Goal: Task Accomplishment & Management: Manage account settings

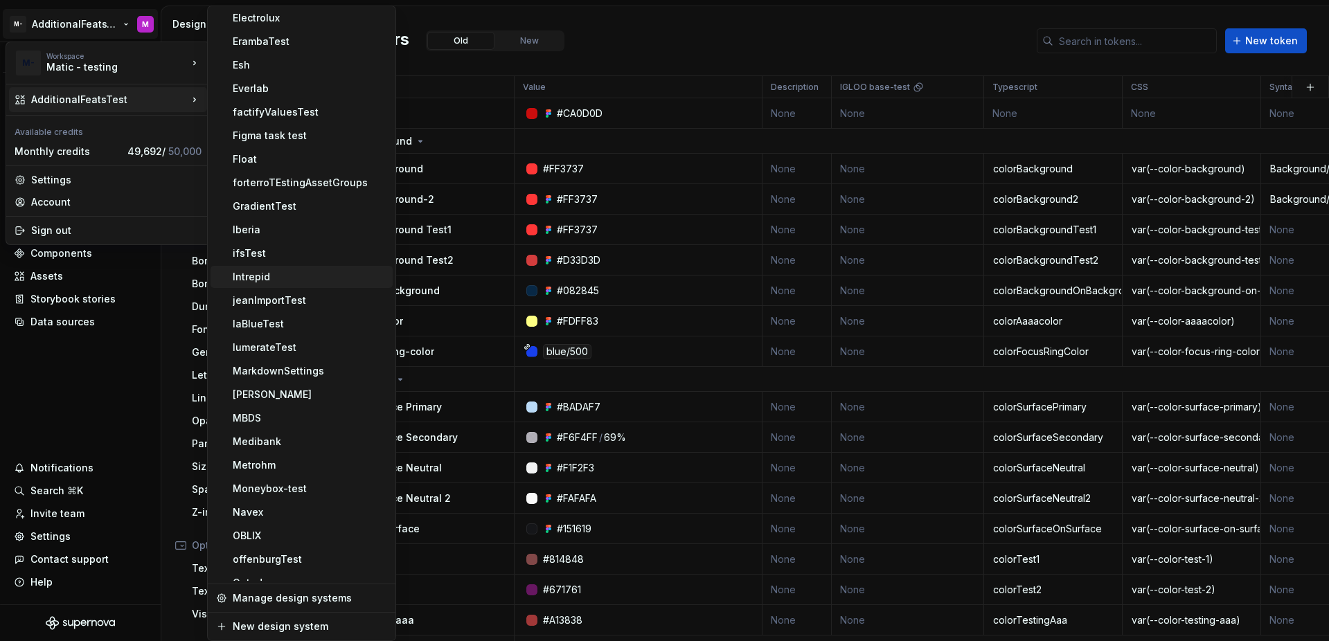
scroll to position [908, 0]
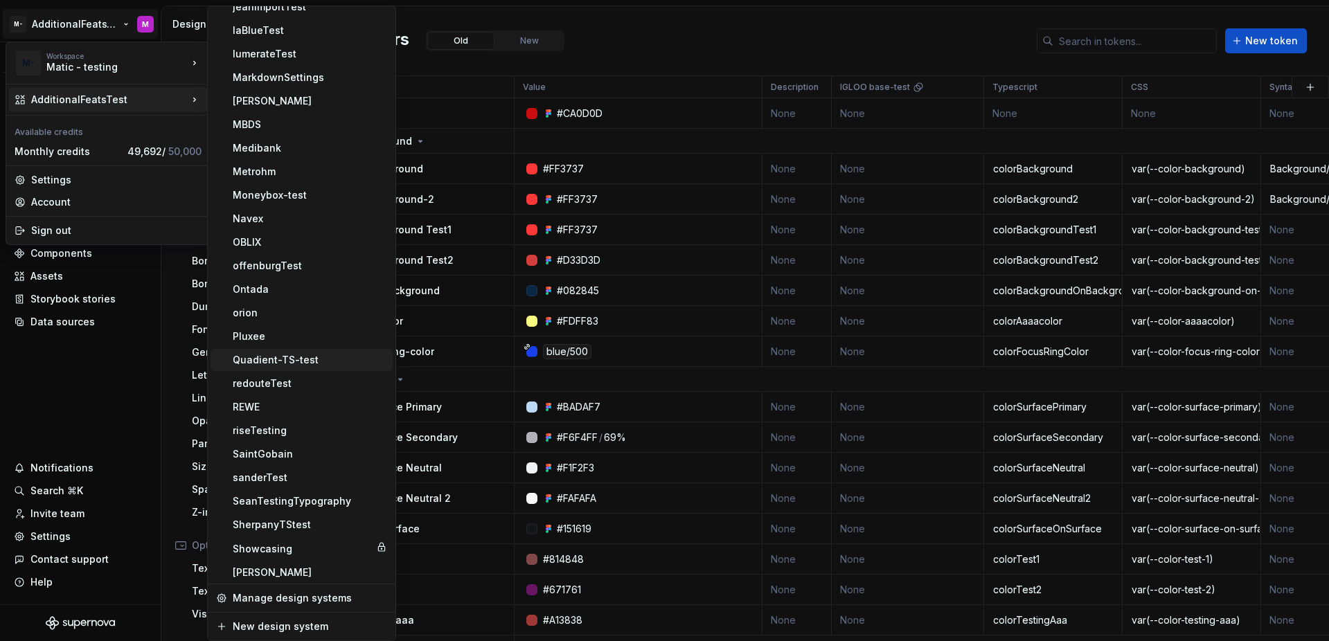
click at [330, 365] on div "Quadient-TS-test" at bounding box center [310, 360] width 154 height 14
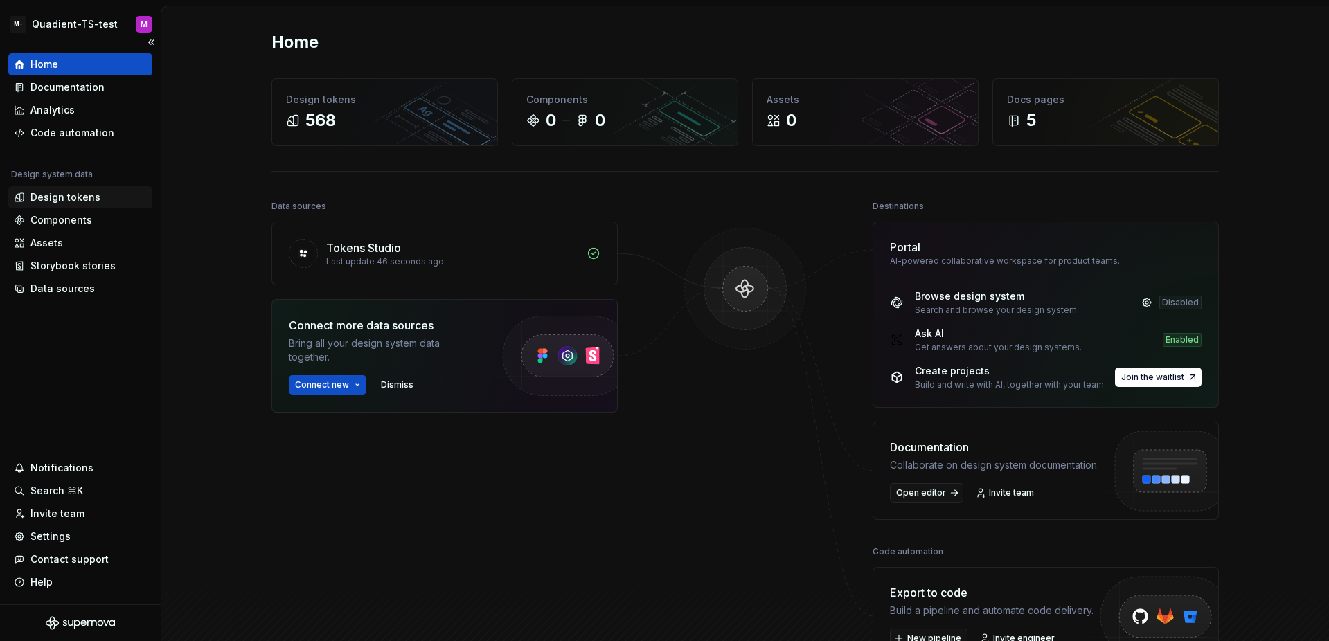
click at [87, 197] on div "Design tokens" at bounding box center [65, 197] width 70 height 14
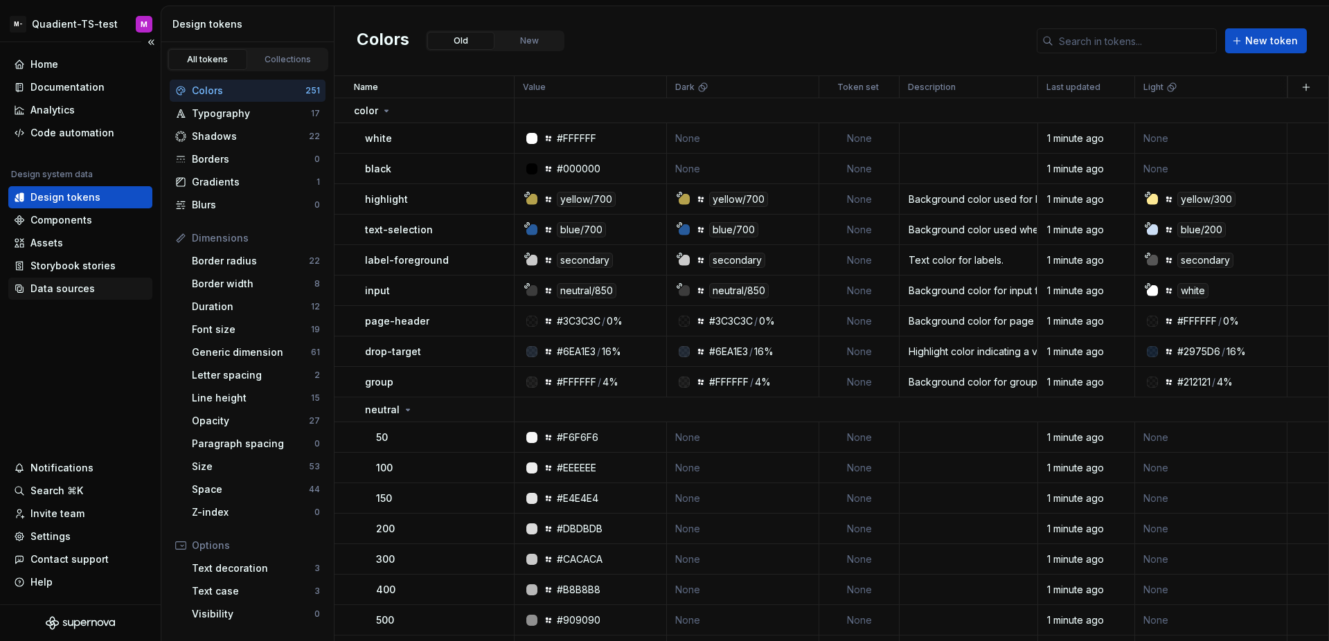
click at [101, 286] on div "Data sources" at bounding box center [80, 289] width 133 height 14
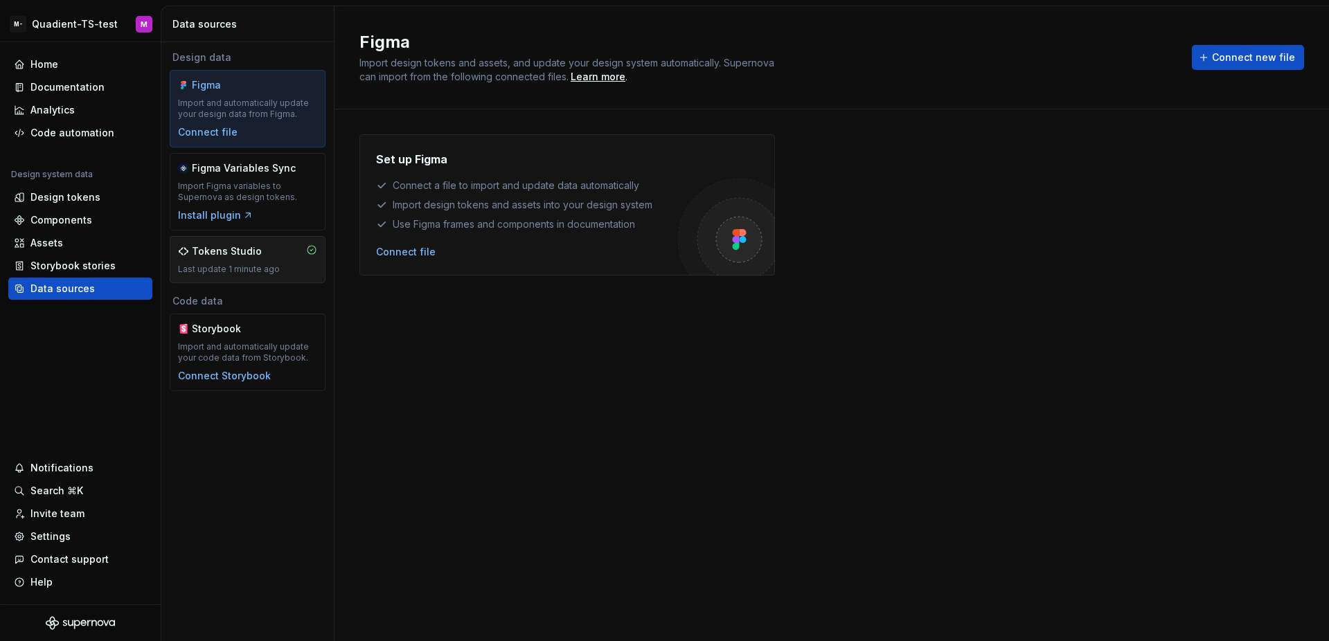
click at [305, 249] on div "Tokens Studio" at bounding box center [247, 251] width 139 height 14
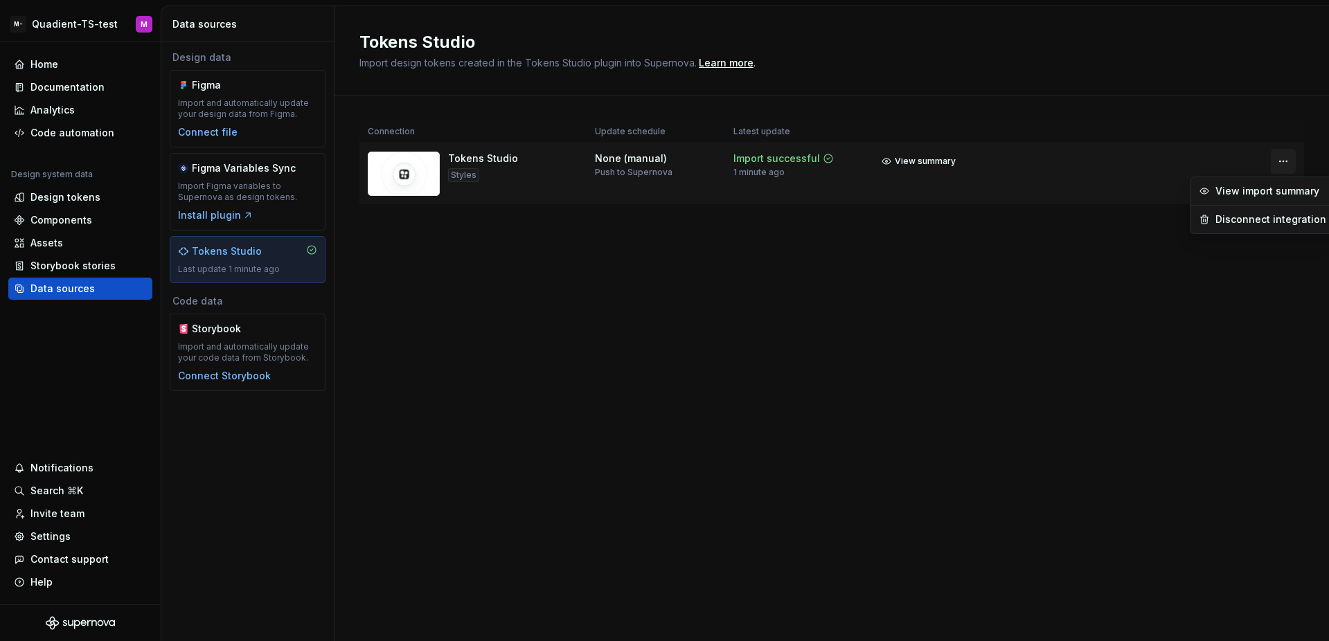
click at [1281, 154] on html "M- Quadient-TS-test M Home Documentation Analytics Code automation Design syste…" at bounding box center [664, 320] width 1329 height 641
click at [1244, 215] on div "Disconnect integration" at bounding box center [1270, 220] width 111 height 14
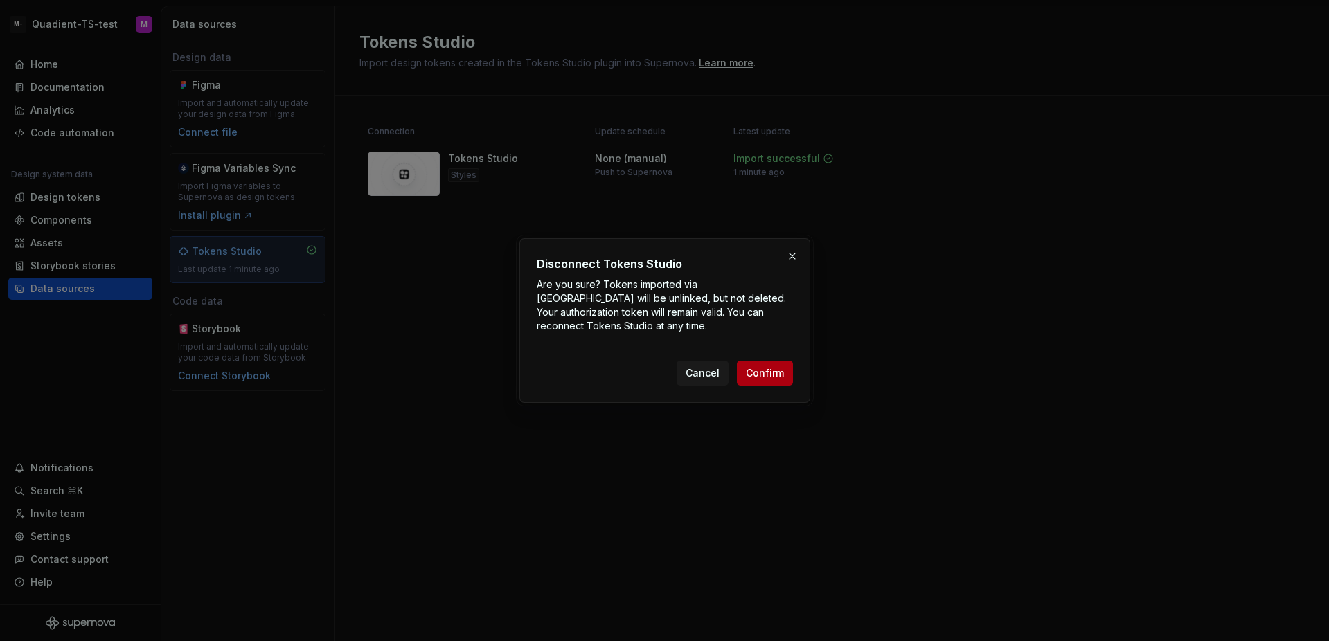
click at [764, 362] on button "Confirm" at bounding box center [765, 373] width 56 height 25
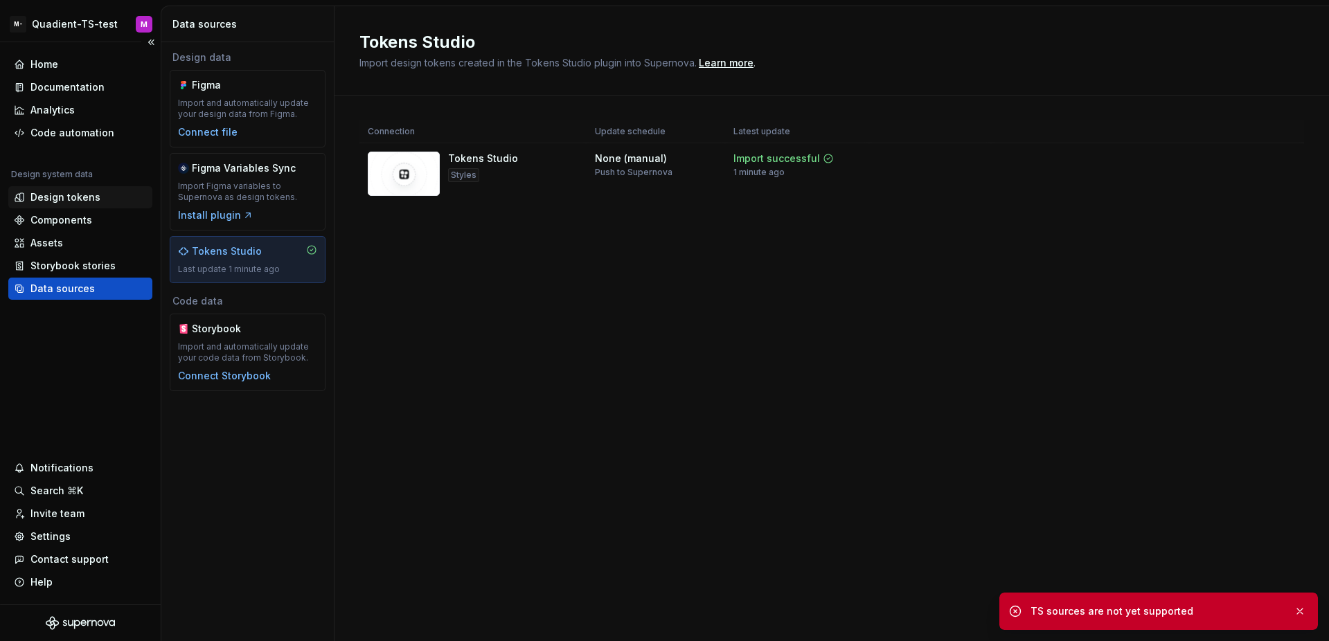
click at [87, 197] on div "Design tokens" at bounding box center [65, 197] width 70 height 14
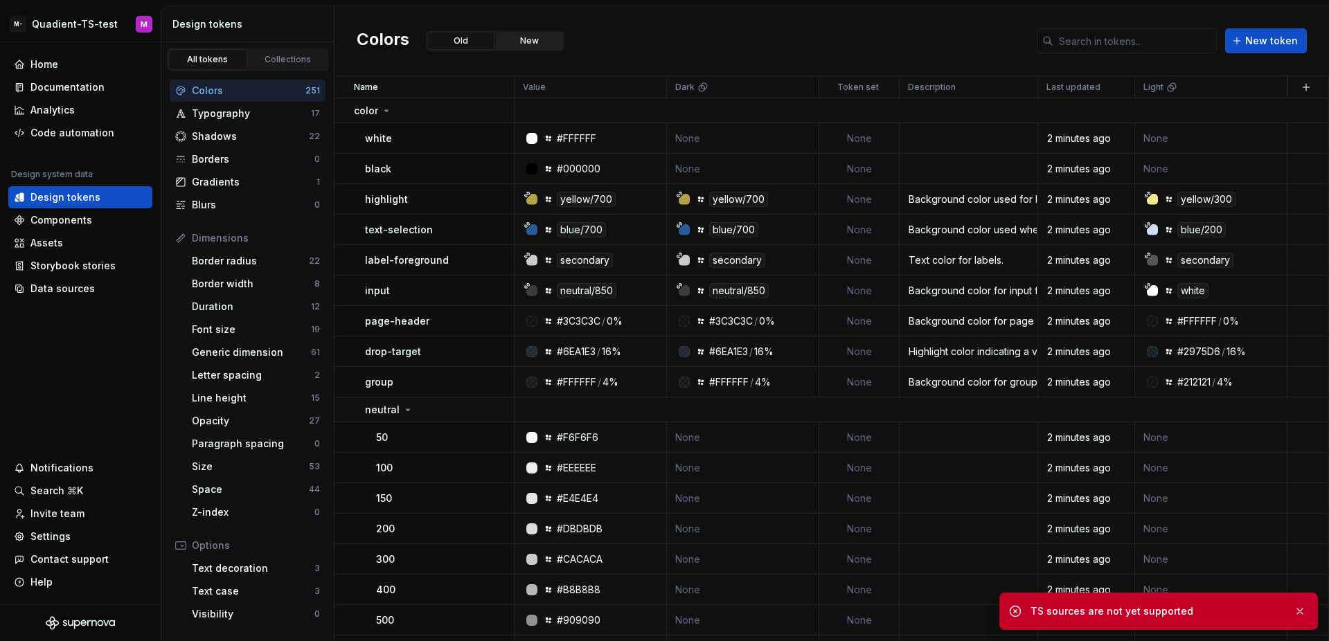
click at [526, 34] on button "New" at bounding box center [529, 41] width 67 height 18
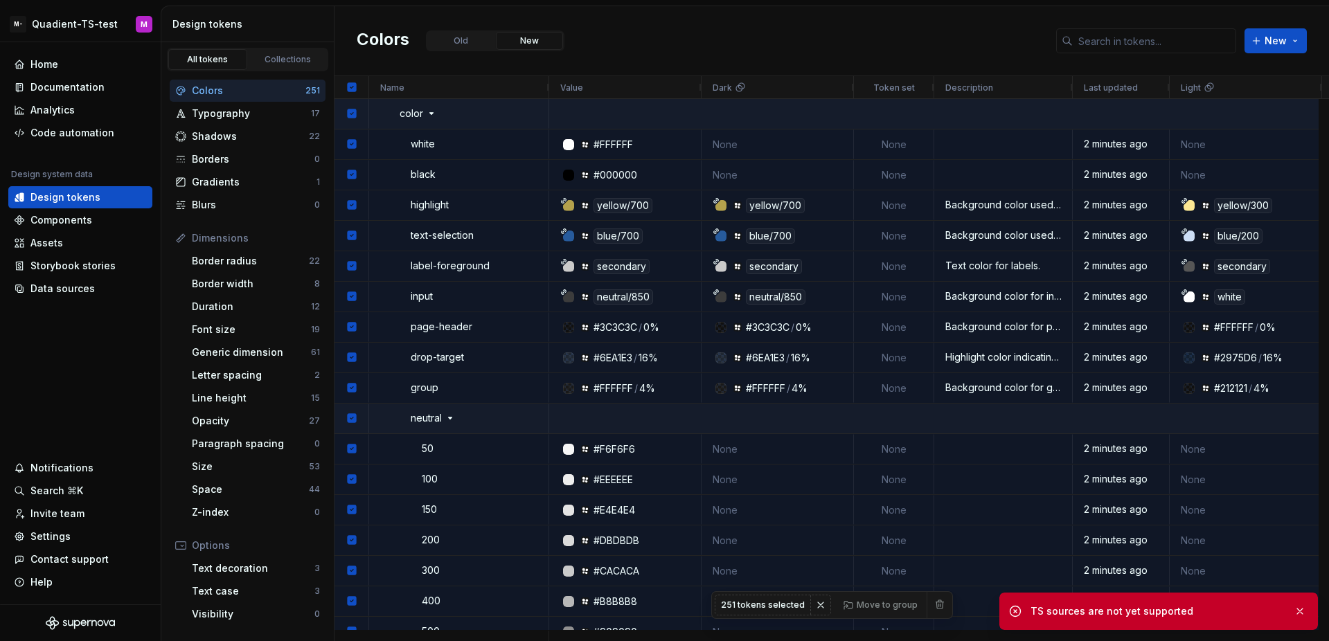
click at [931, 602] on span at bounding box center [939, 604] width 19 height 19
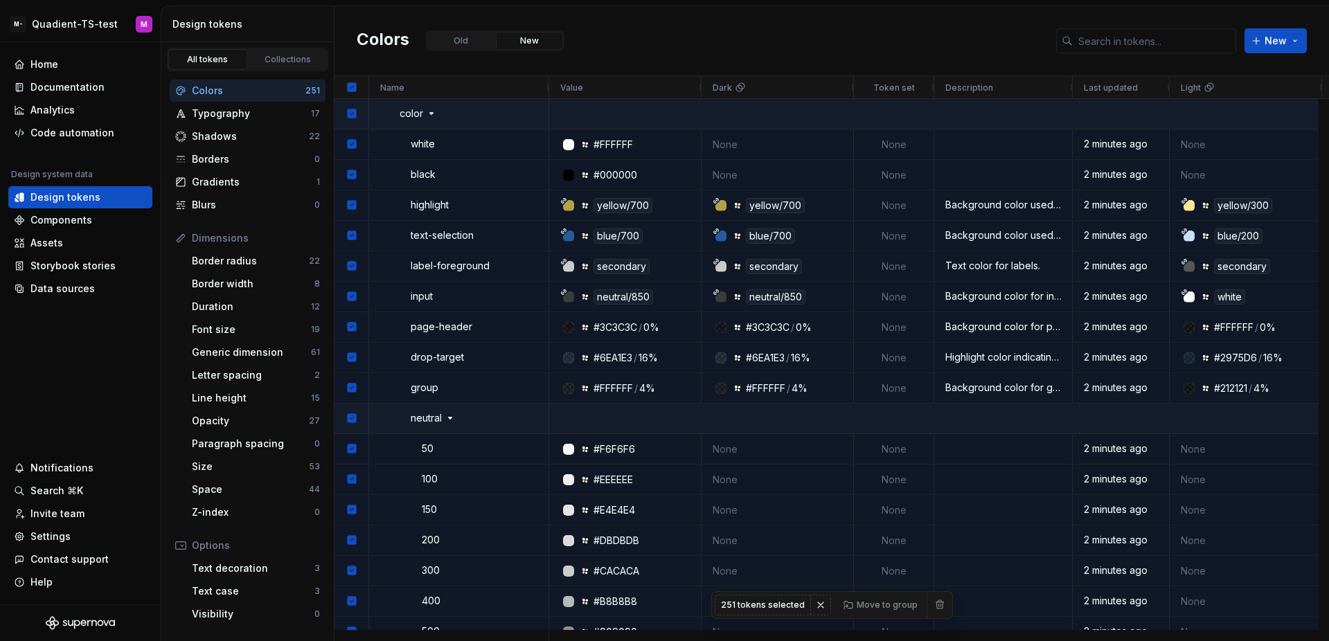
click at [763, 24] on div "Colors Old New New" at bounding box center [832, 41] width 995 height 70
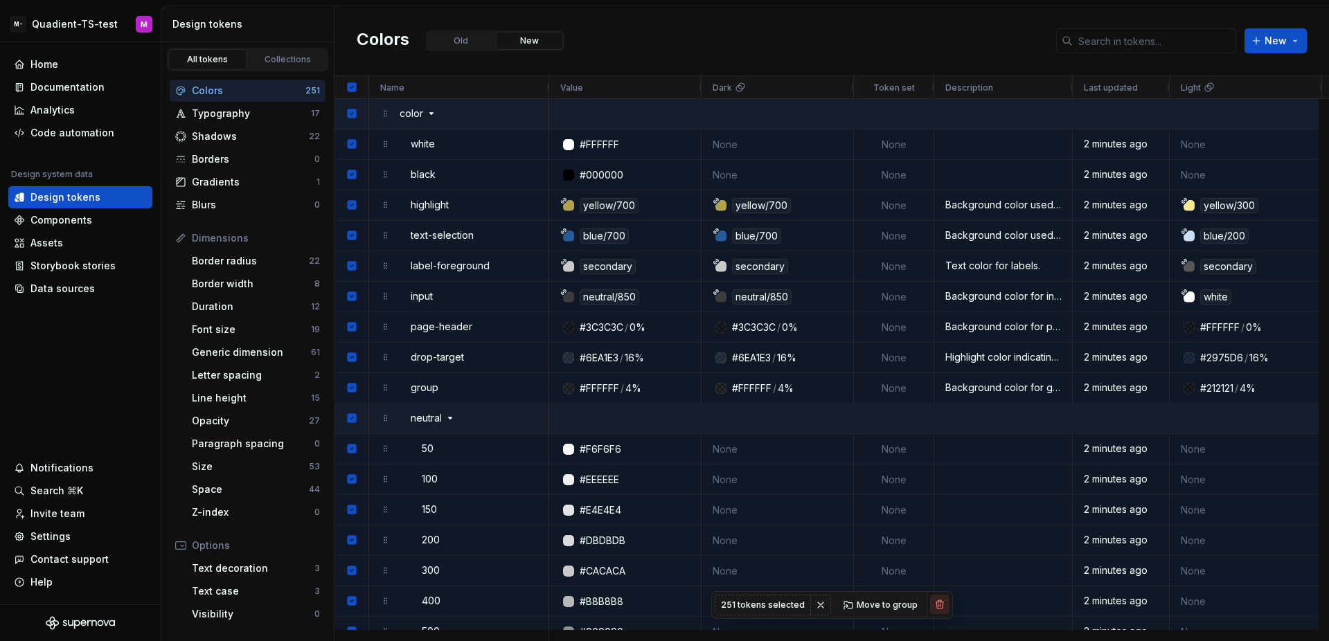
click at [931, 603] on button "button" at bounding box center [939, 604] width 19 height 19
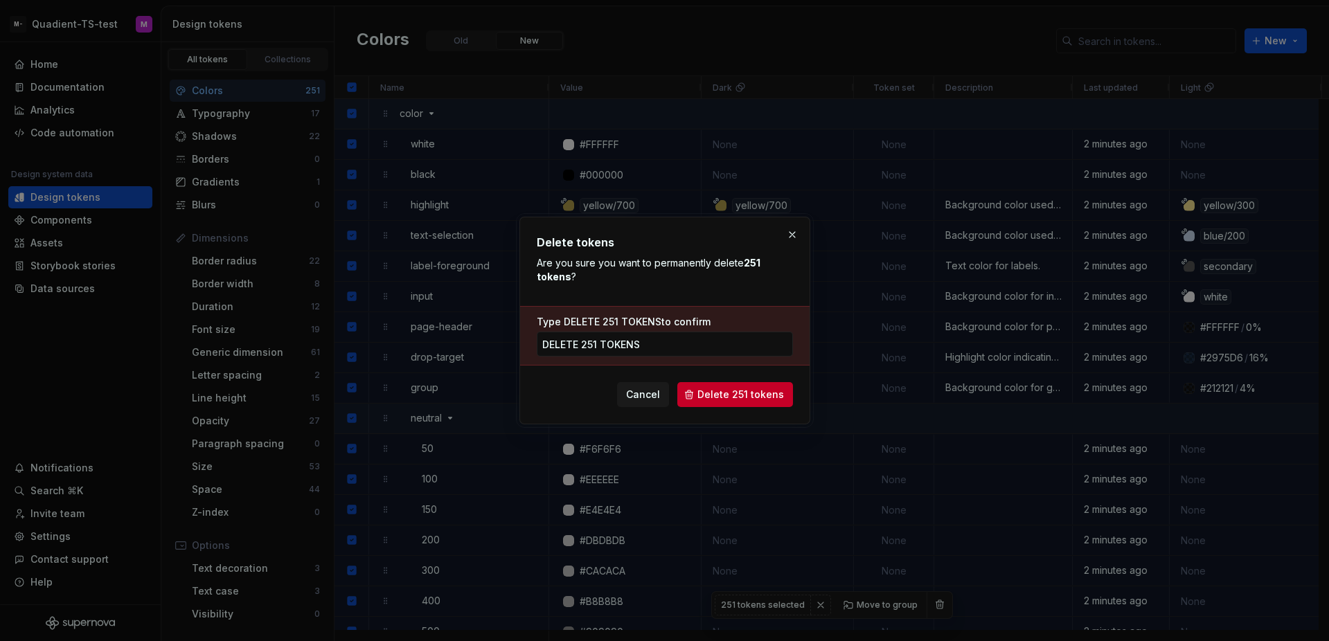
type input "delete 251 tokens"
click at [732, 398] on span "Delete 251 tokens" at bounding box center [740, 395] width 87 height 14
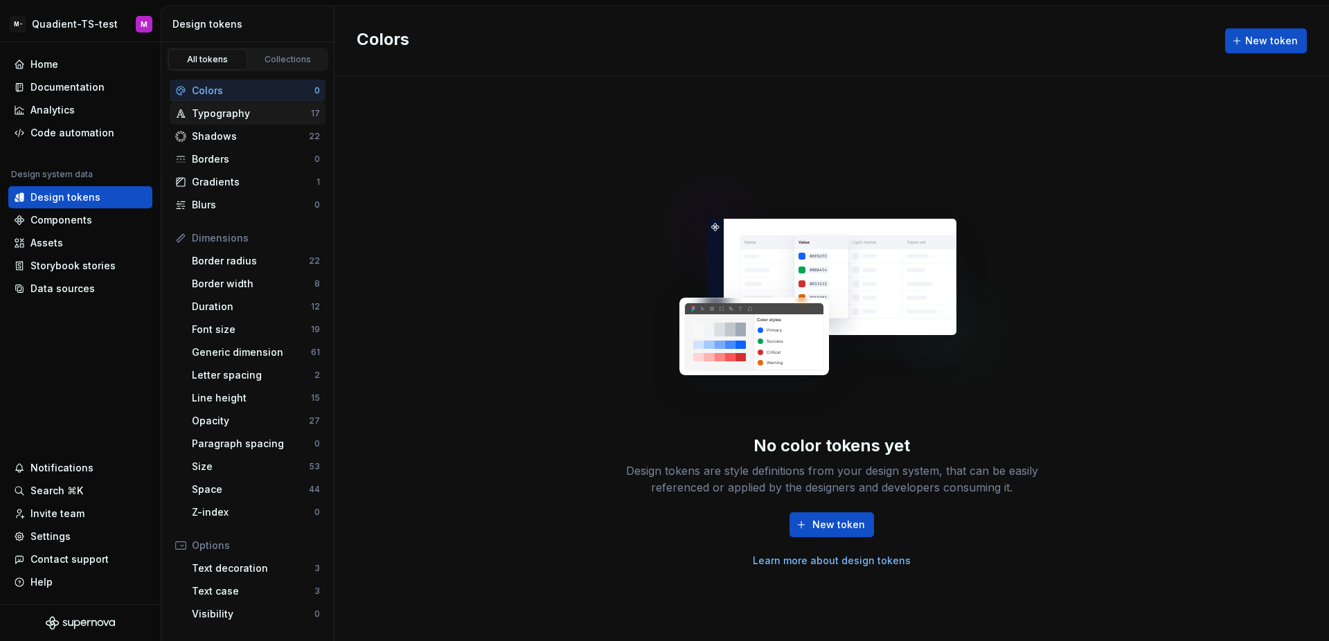
click at [283, 112] on div "Typography" at bounding box center [251, 114] width 119 height 14
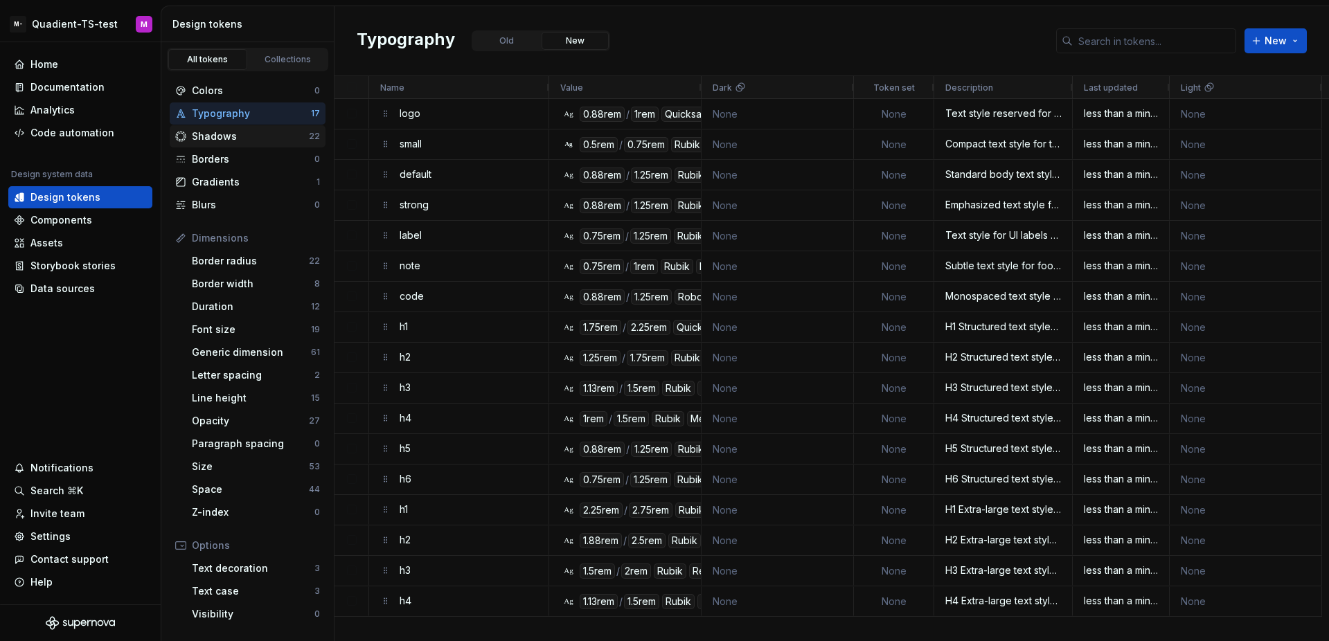
click at [265, 134] on div "Shadows" at bounding box center [250, 137] width 117 height 14
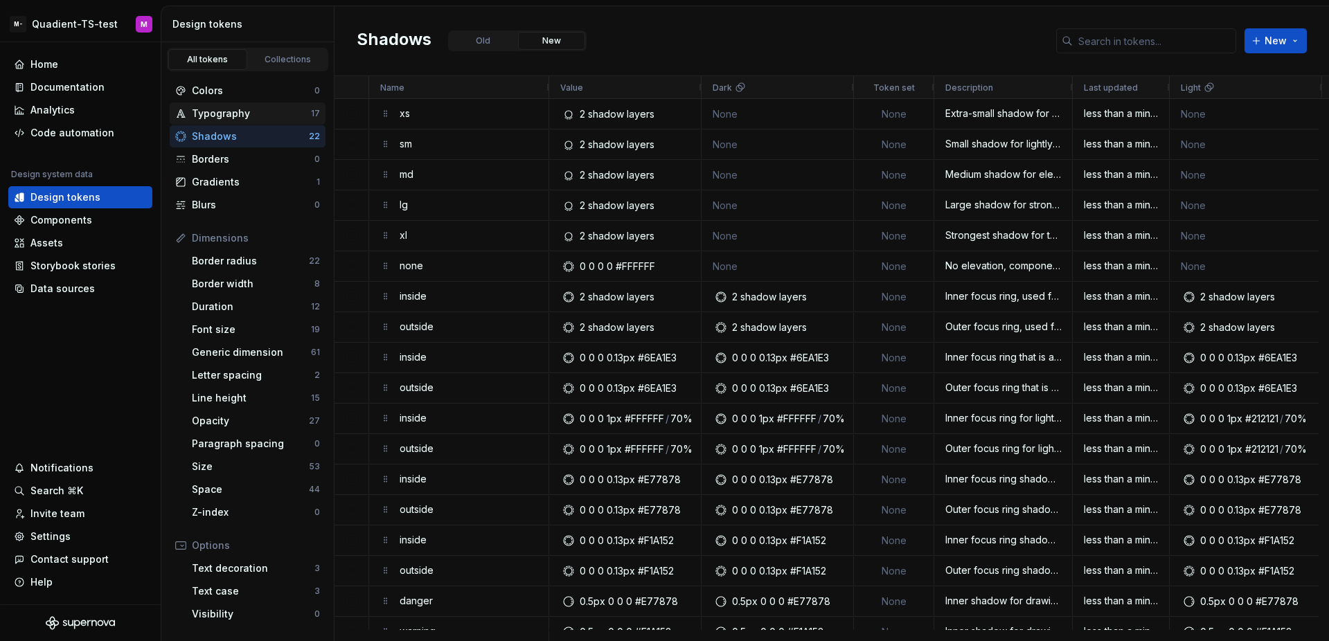
click at [267, 121] on div "Typography 17" at bounding box center [248, 114] width 156 height 22
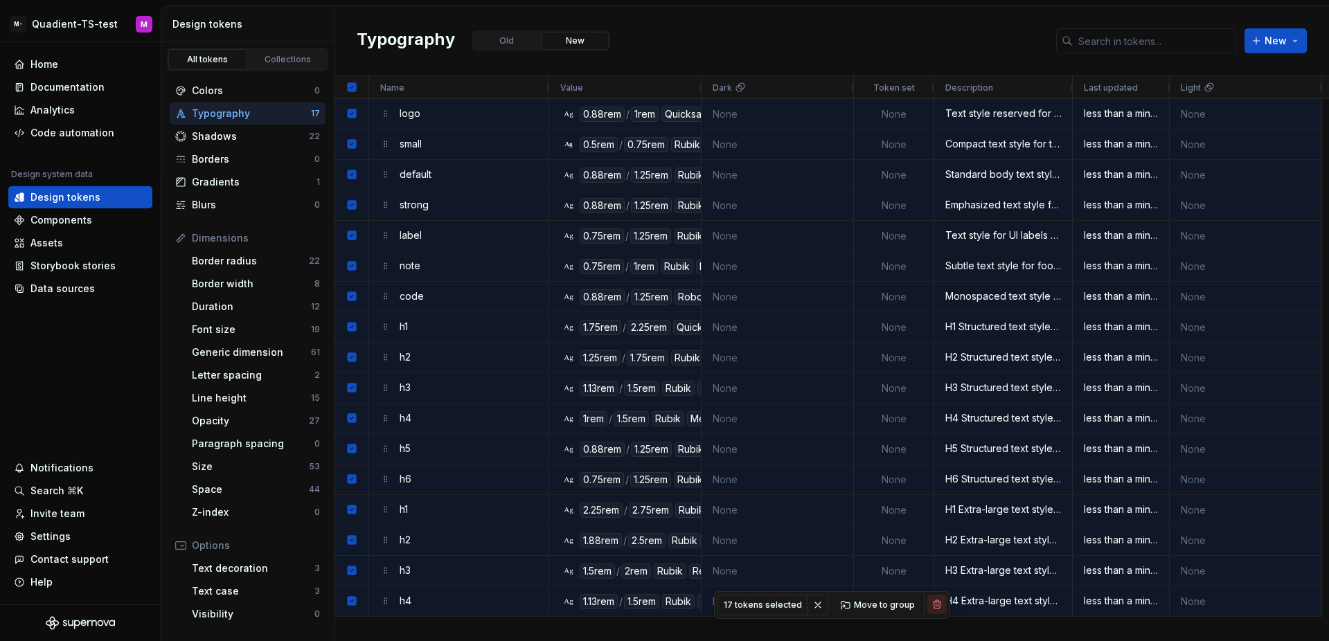
click at [932, 605] on button "button" at bounding box center [936, 604] width 19 height 19
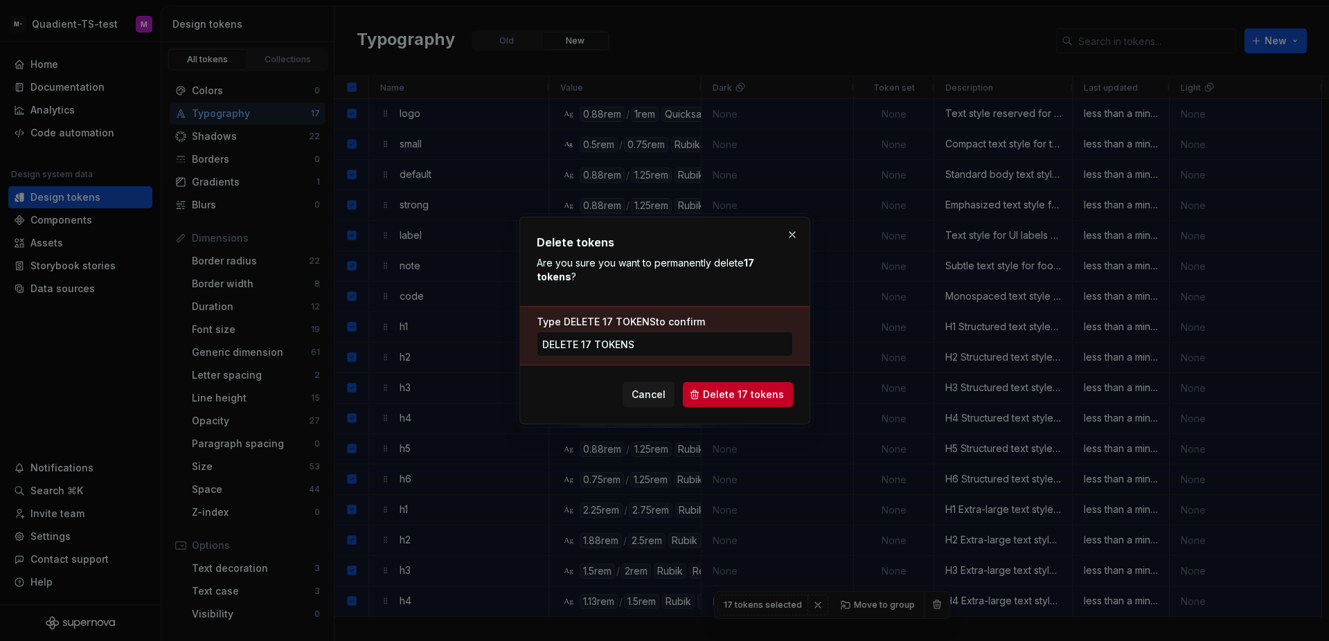
type input "delete 17 tokens"
click at [741, 392] on span "Delete 17 tokens" at bounding box center [743, 395] width 81 height 14
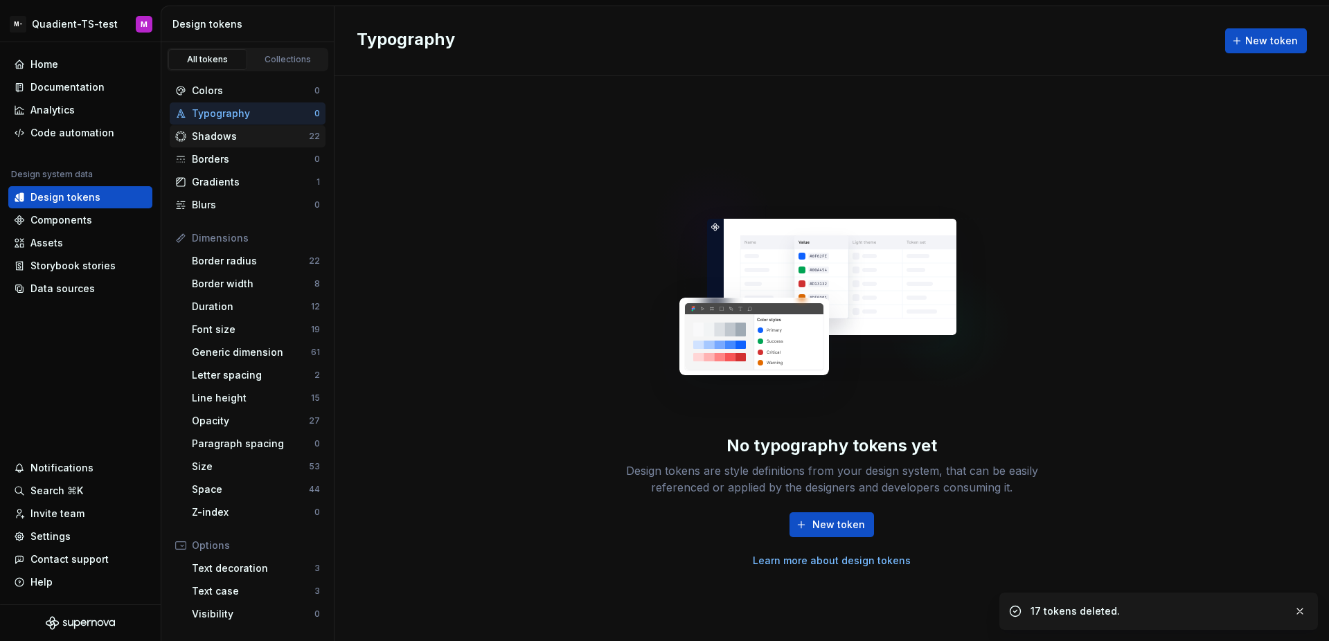
click at [241, 126] on div "Shadows 22" at bounding box center [248, 136] width 156 height 22
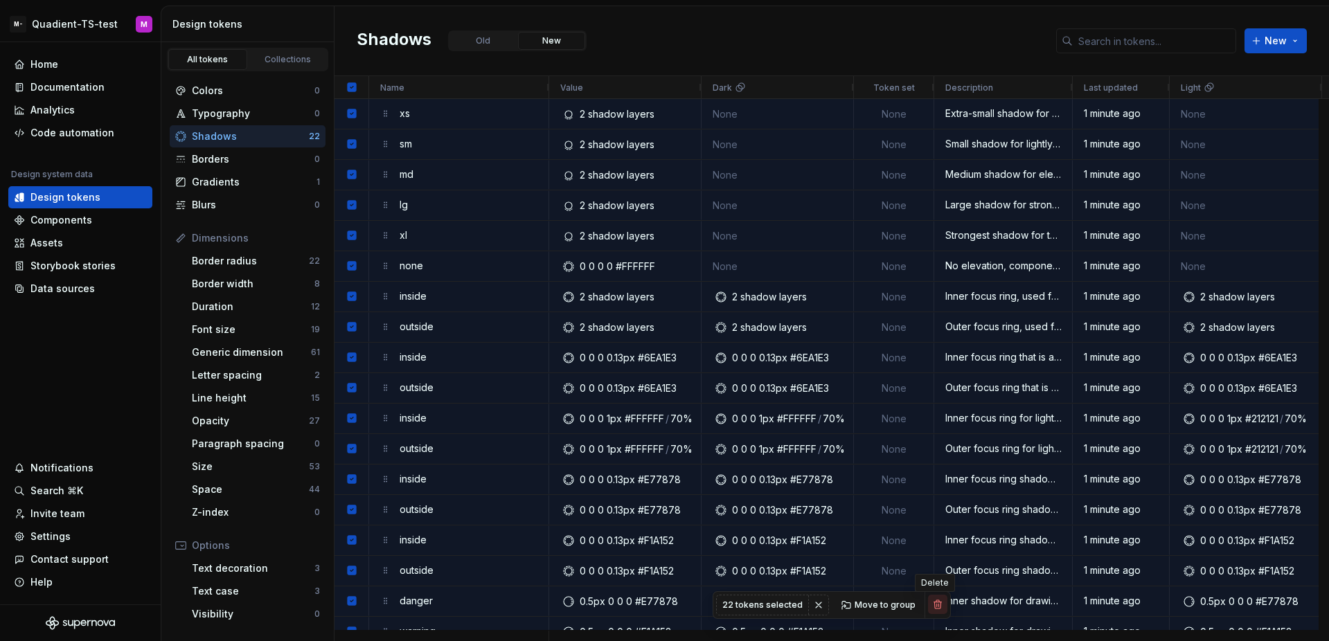
click at [937, 603] on button "button" at bounding box center [937, 604] width 19 height 19
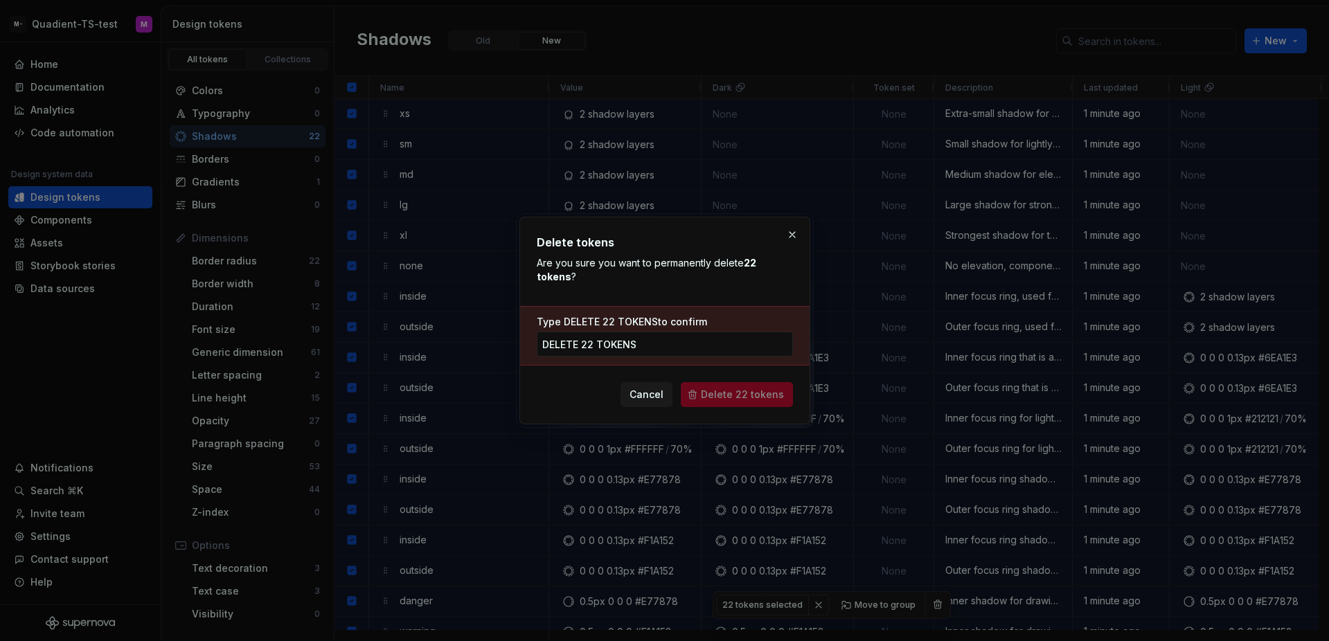
type input "delete 22 tokens"
click at [744, 400] on span "Delete 22 tokens" at bounding box center [742, 395] width 83 height 14
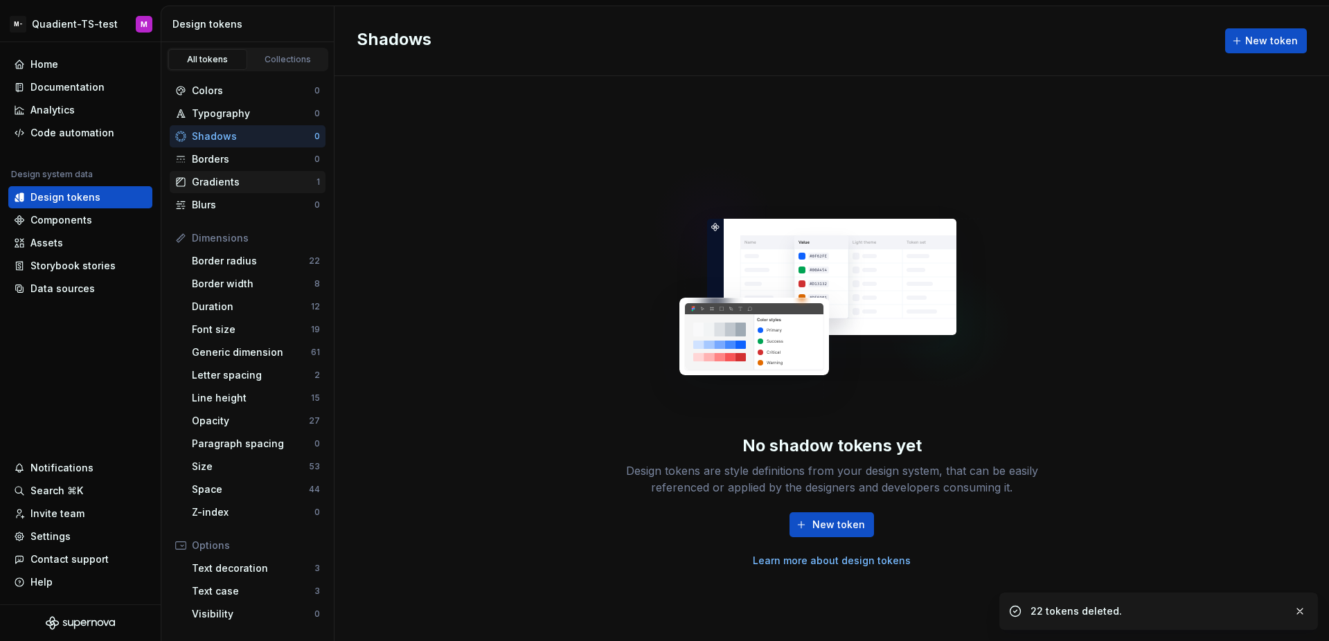
click at [245, 179] on div "Gradients" at bounding box center [254, 182] width 125 height 14
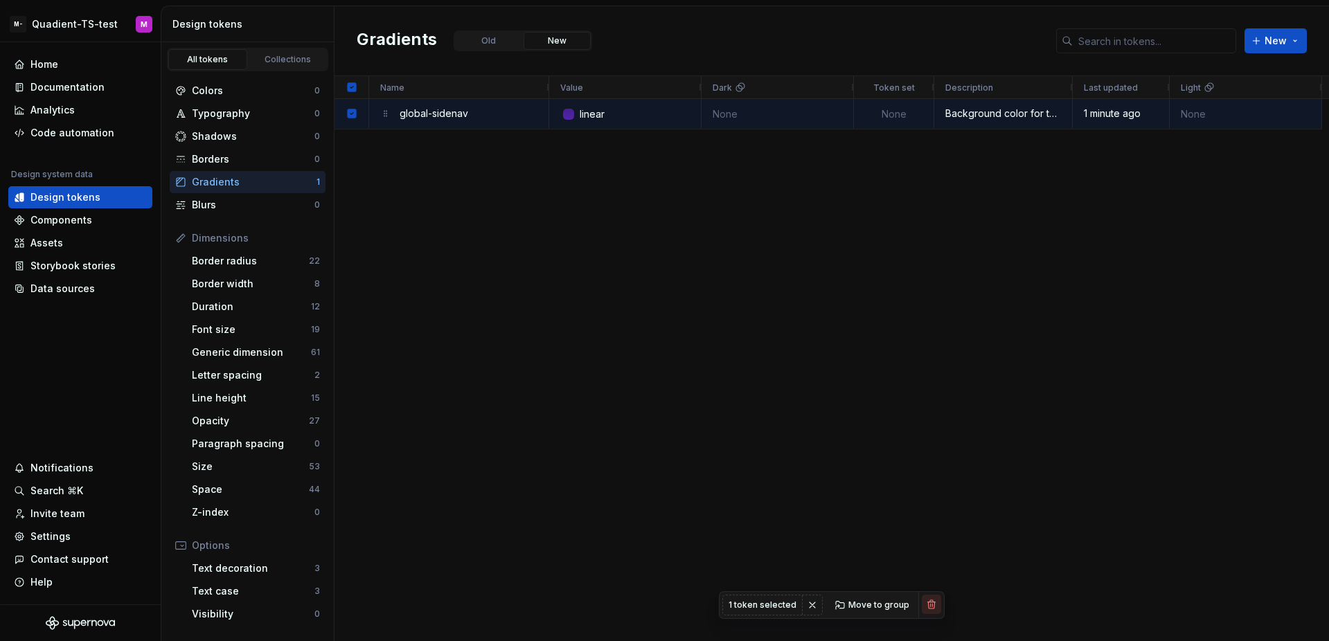
click at [933, 603] on button "button" at bounding box center [931, 604] width 19 height 19
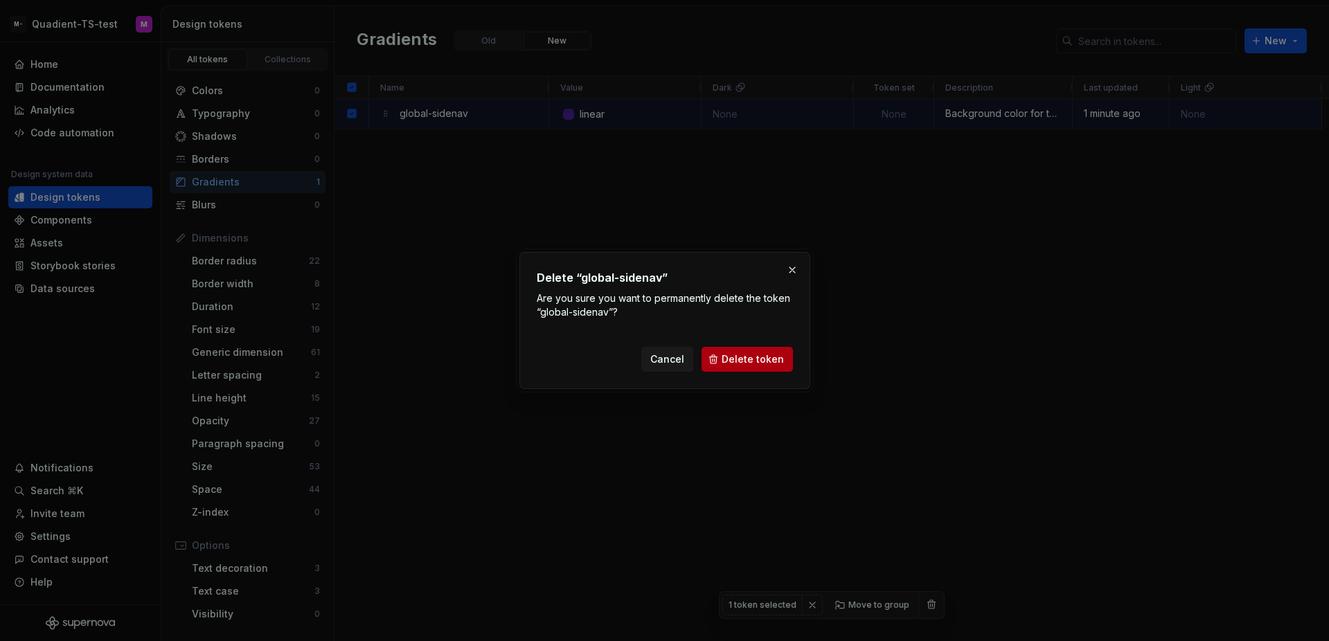
click at [721, 362] on button "Delete token" at bounding box center [747, 359] width 91 height 25
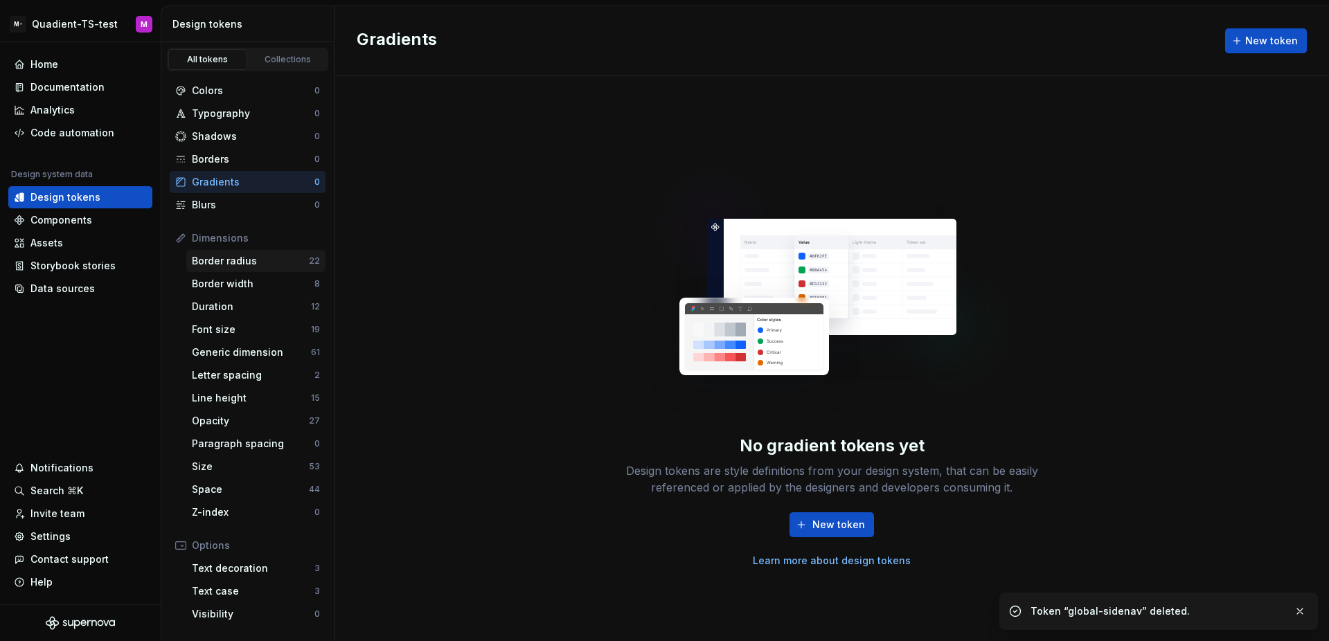
click at [278, 260] on div "Border radius" at bounding box center [250, 261] width 117 height 14
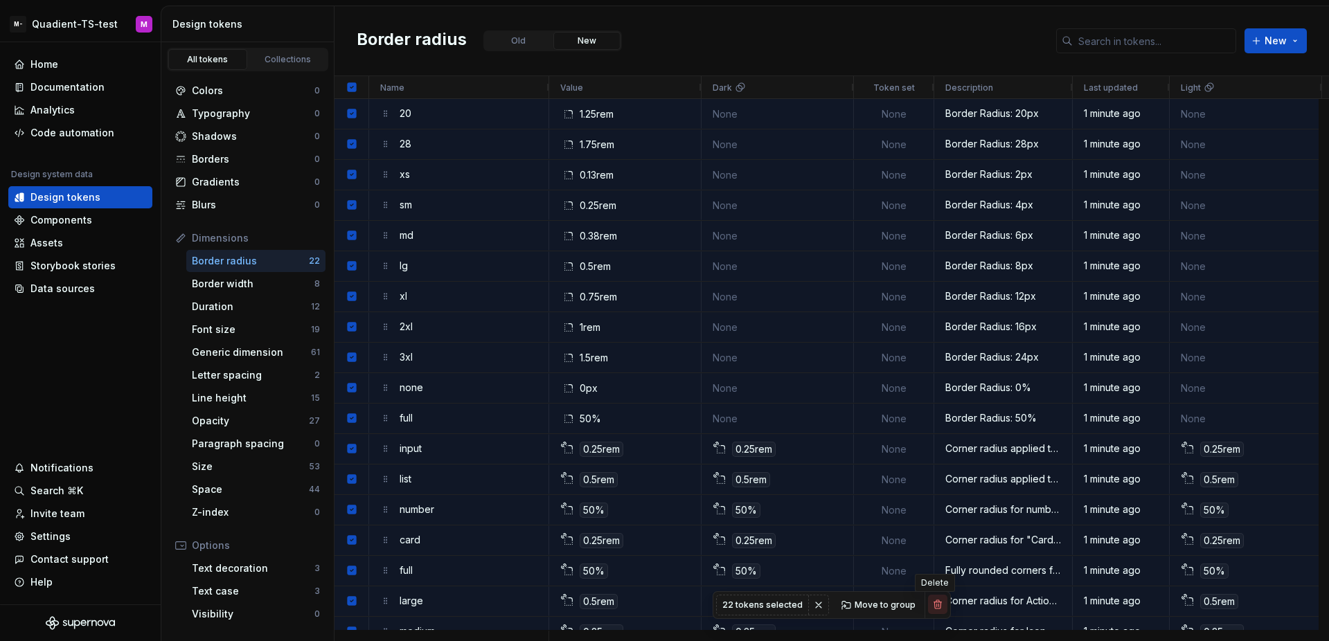
click at [937, 605] on button "button" at bounding box center [937, 604] width 19 height 19
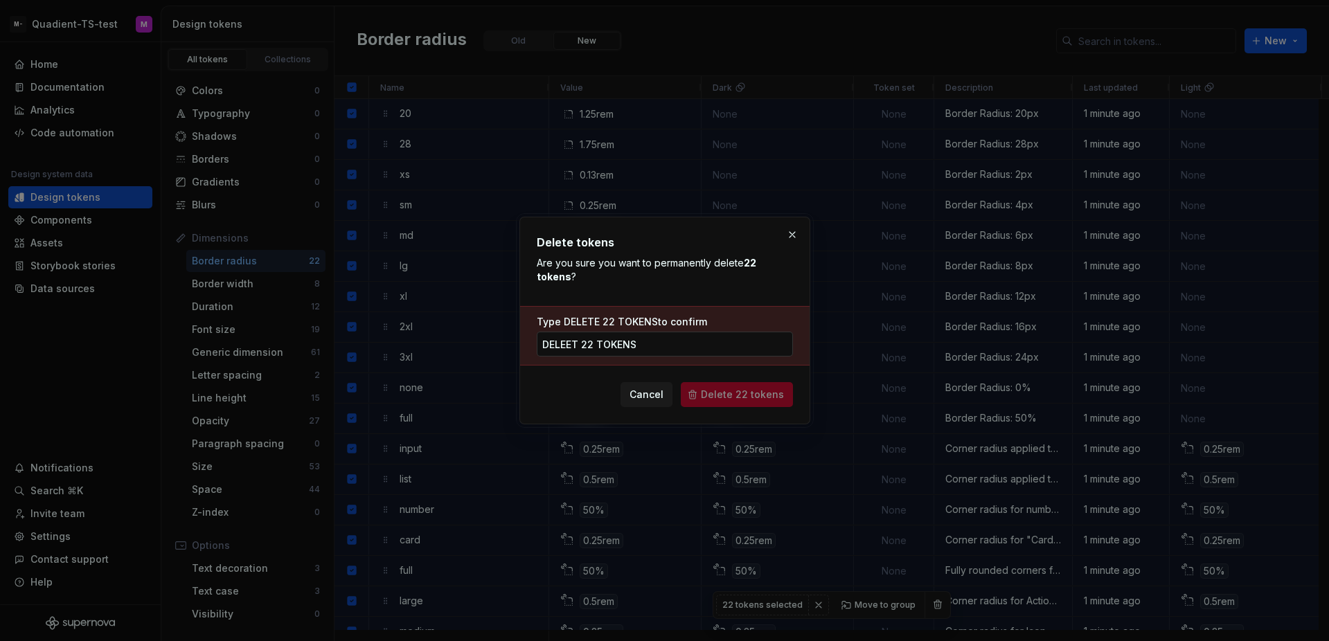
drag, startPoint x: 629, startPoint y: 350, endPoint x: 547, endPoint y: 350, distance: 81.7
click at [547, 350] on input "deleet 22 tokens" at bounding box center [665, 344] width 256 height 25
click at [656, 341] on input "deleet 22 tokens" at bounding box center [665, 344] width 256 height 25
type input "delete 22 tokens"
click at [714, 389] on span "Delete 22 tokens" at bounding box center [742, 395] width 83 height 14
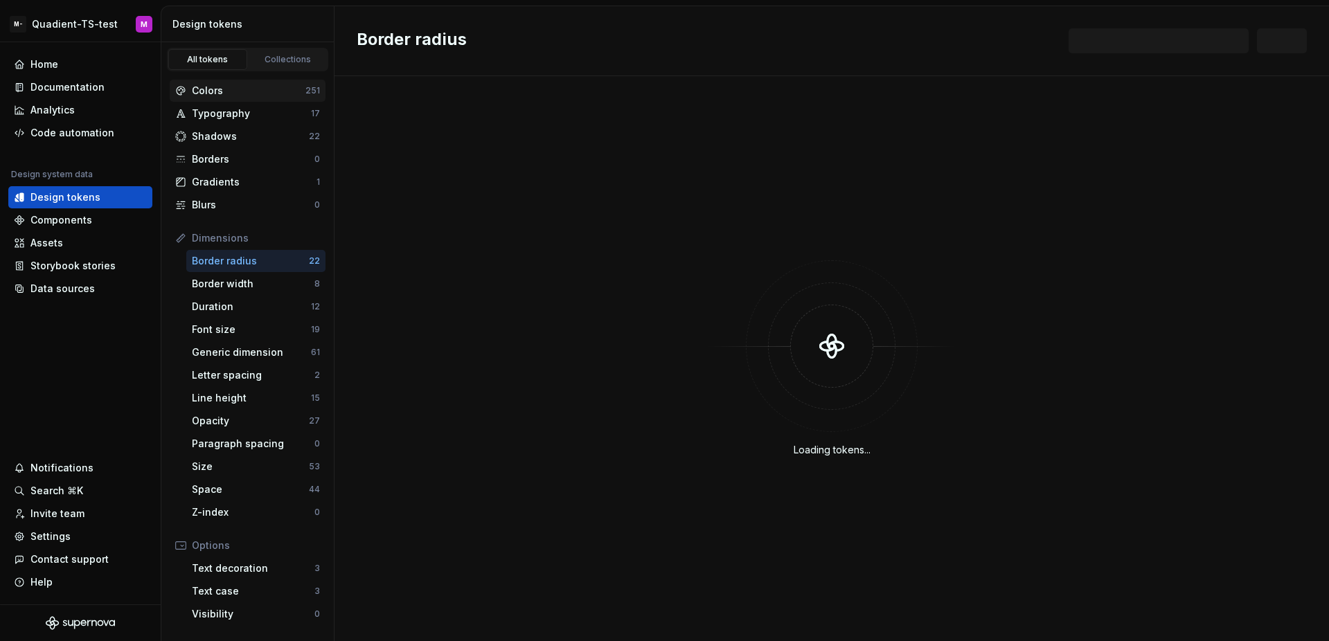
click at [211, 93] on div "Colors" at bounding box center [249, 91] width 114 height 14
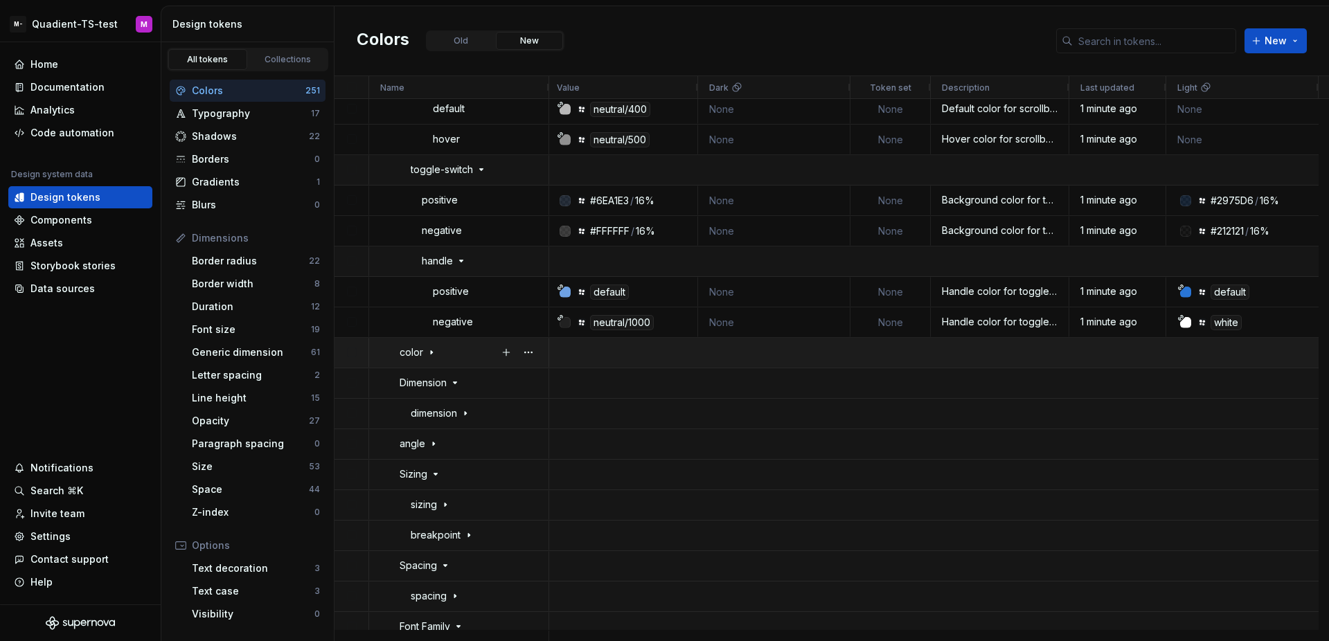
click at [432, 352] on icon at bounding box center [431, 352] width 11 height 11
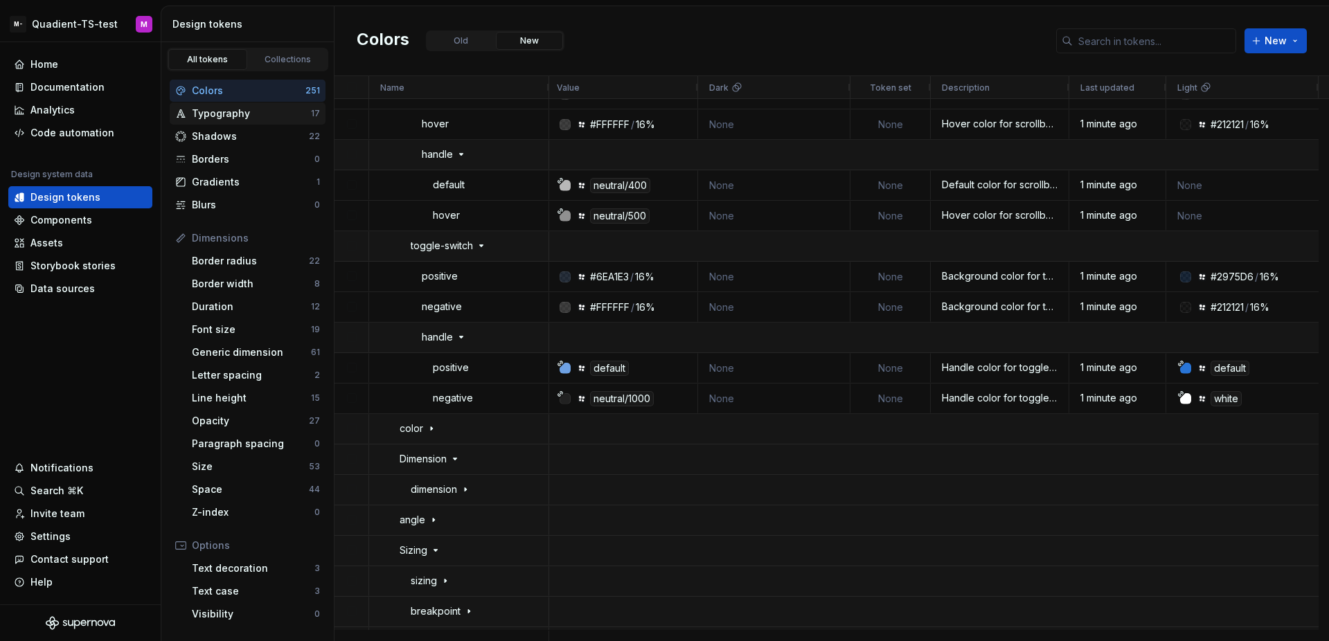
click at [249, 116] on div "Typography" at bounding box center [251, 114] width 119 height 14
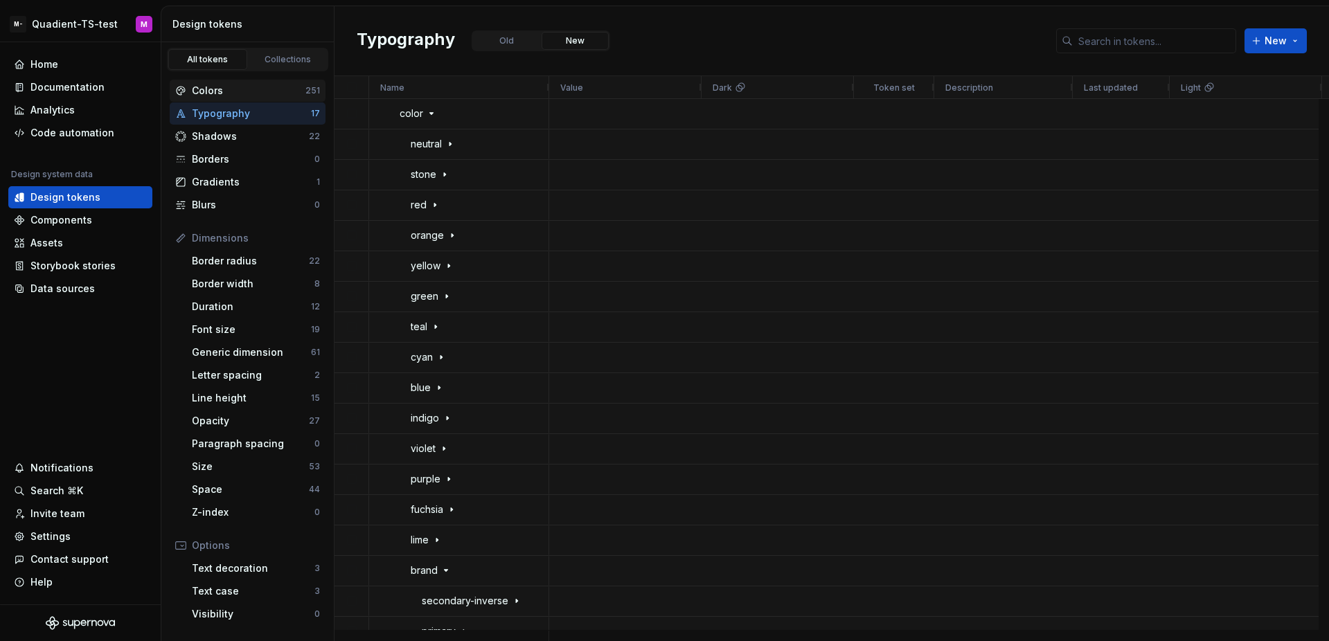
click at [257, 92] on div "Colors" at bounding box center [249, 91] width 114 height 14
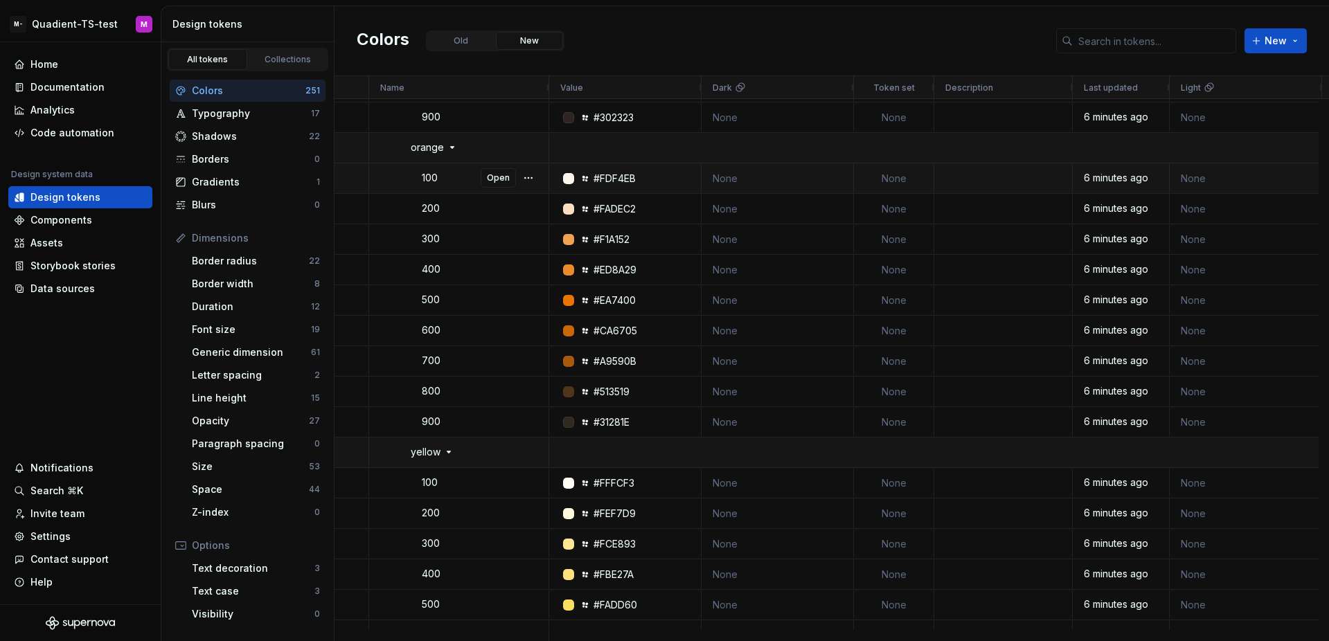
scroll to position [1346, 0]
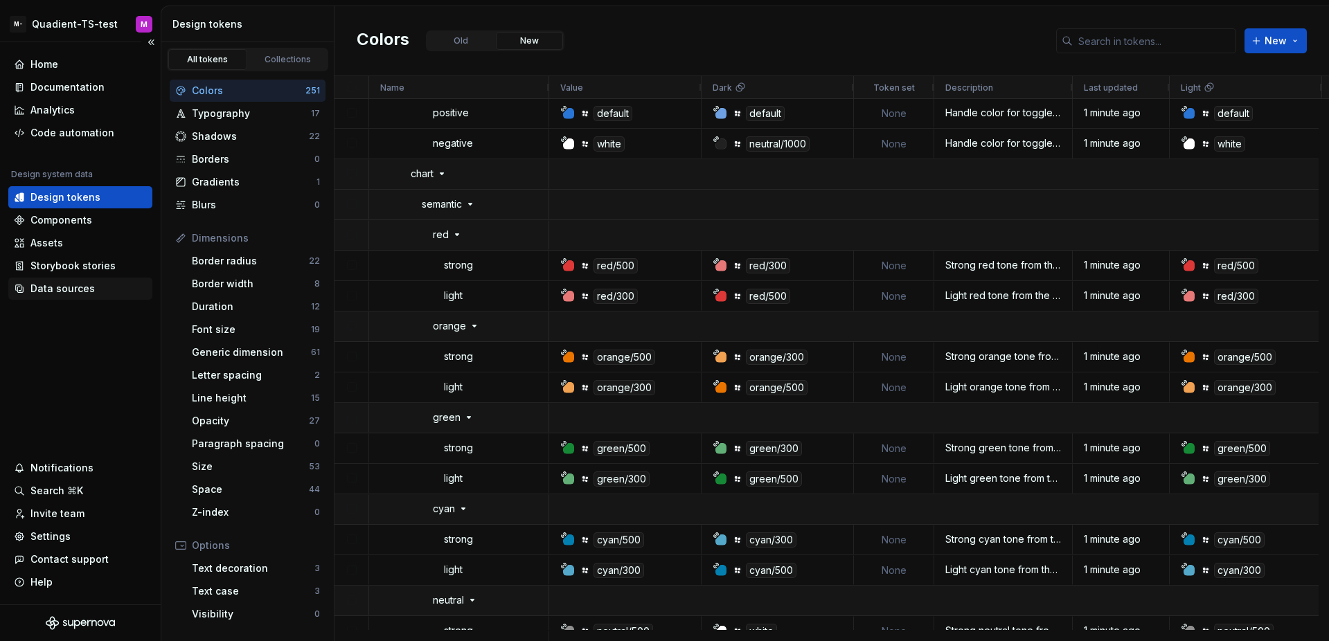
click at [94, 288] on div "Data sources" at bounding box center [80, 289] width 133 height 14
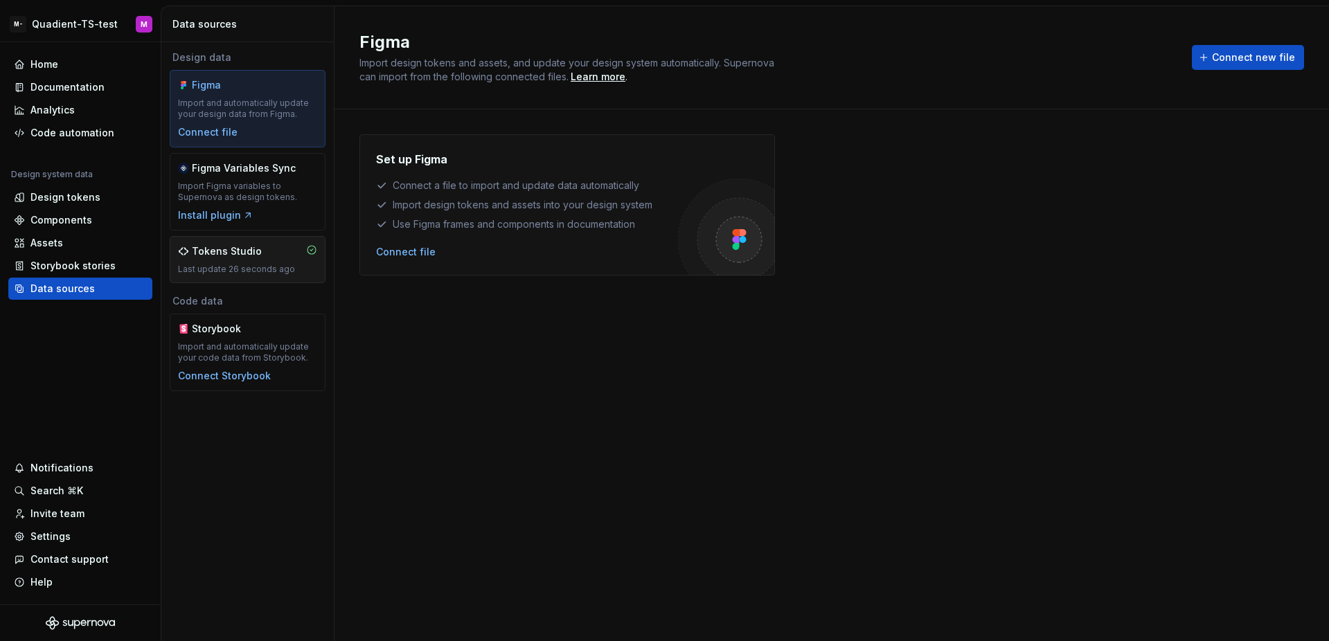
click at [276, 267] on div "Last update 26 seconds ago" at bounding box center [247, 269] width 139 height 11
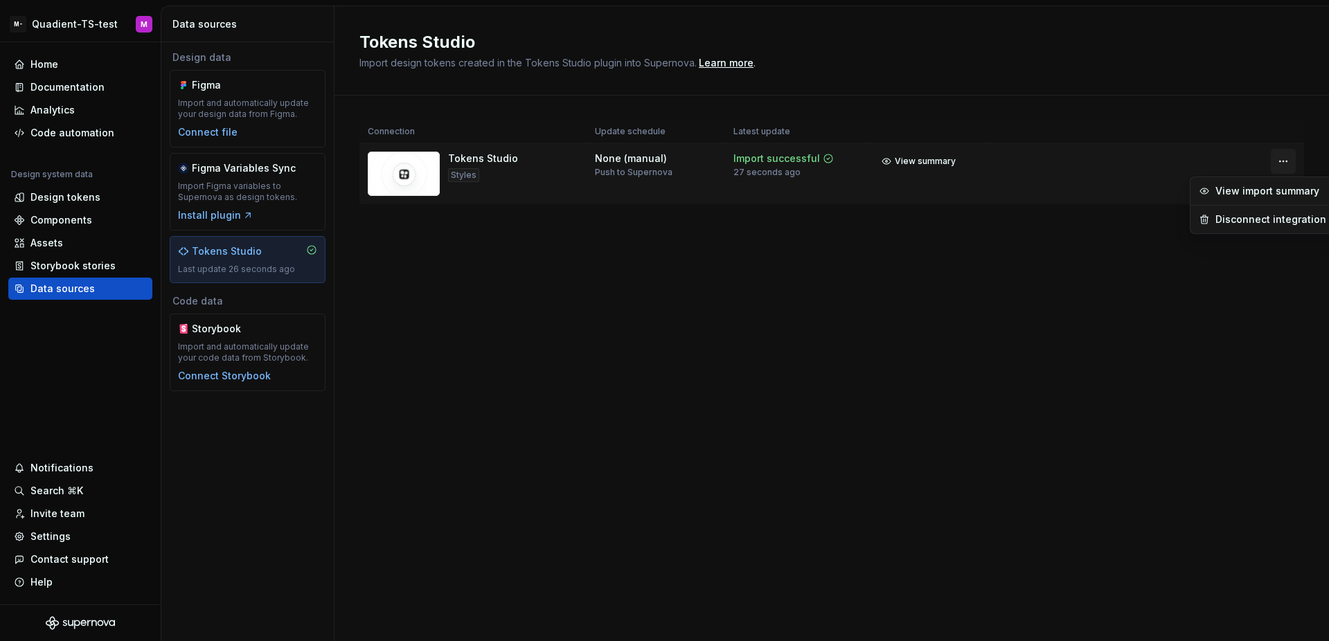
click at [1283, 162] on html "M- Quadient-TS-test M Home Documentation Analytics Code automation Design syste…" at bounding box center [664, 320] width 1329 height 641
click at [1226, 220] on div "Disconnect integration" at bounding box center [1270, 220] width 111 height 14
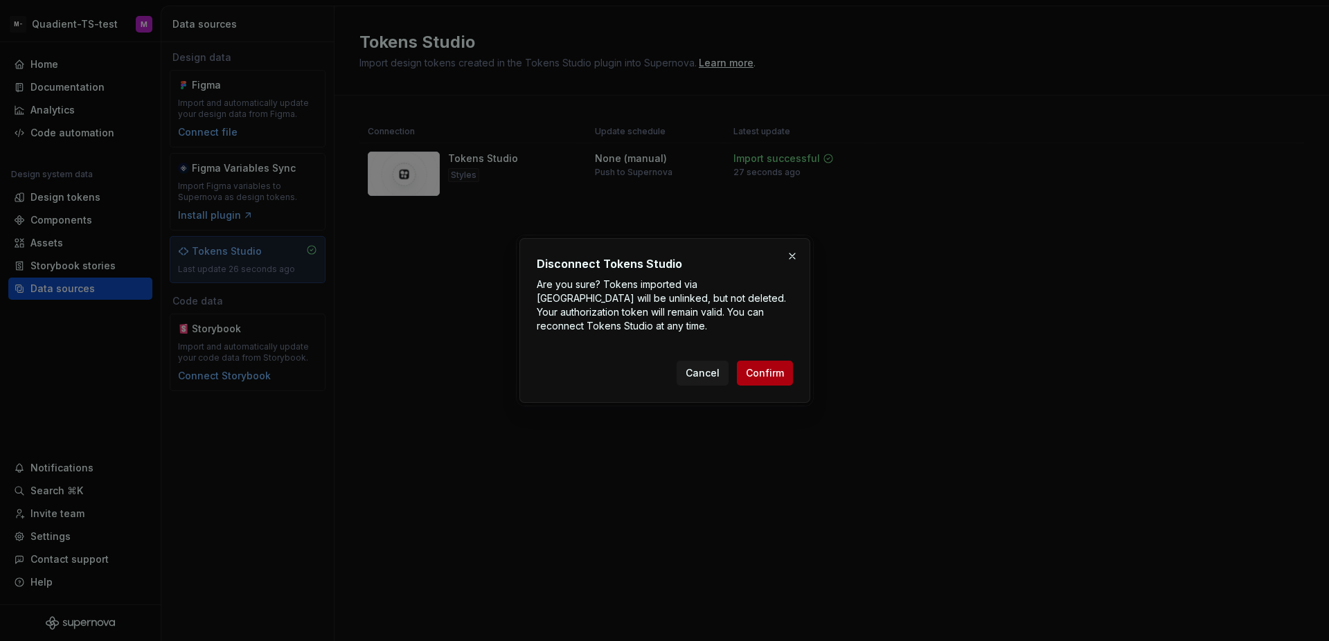
click at [758, 368] on span "Confirm" at bounding box center [765, 373] width 38 height 14
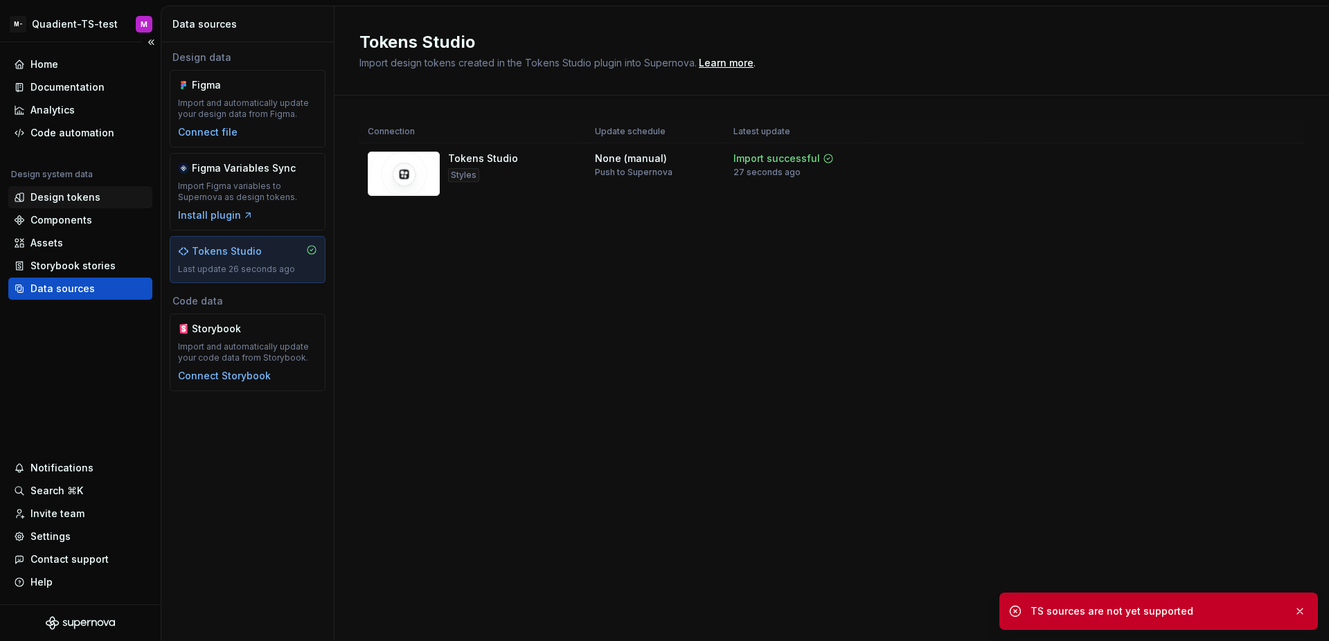
click at [63, 207] on div "Design tokens" at bounding box center [80, 197] width 144 height 22
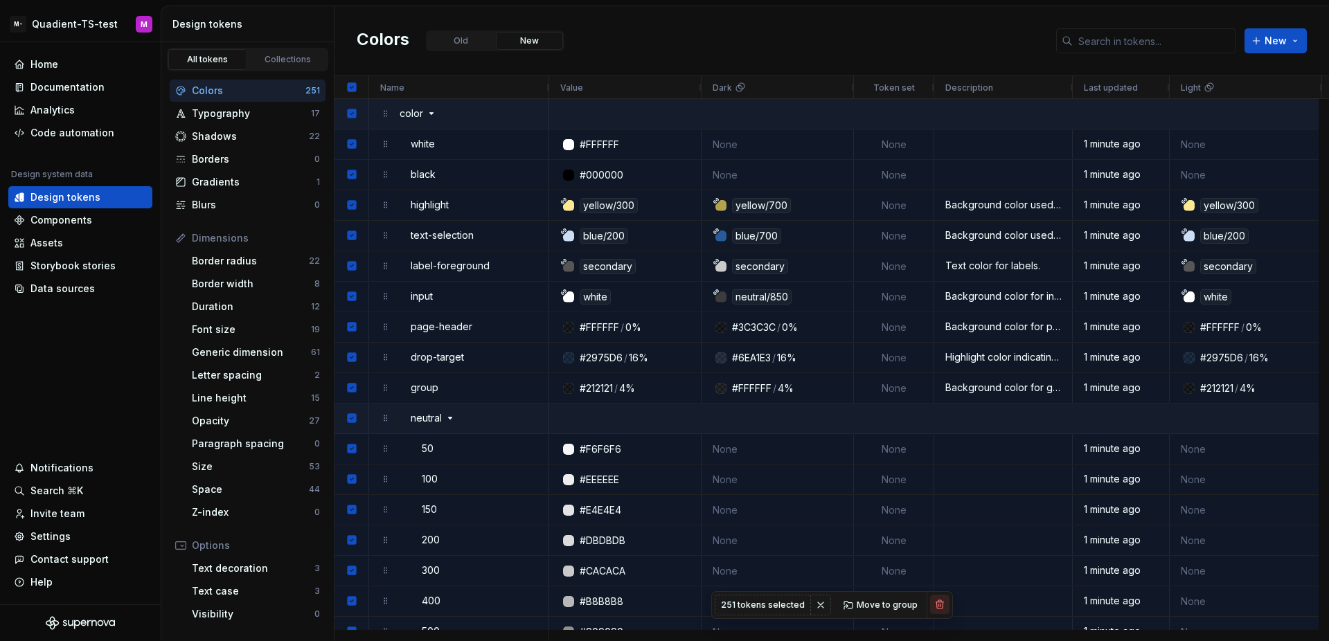
click at [941, 607] on button "button" at bounding box center [939, 604] width 19 height 19
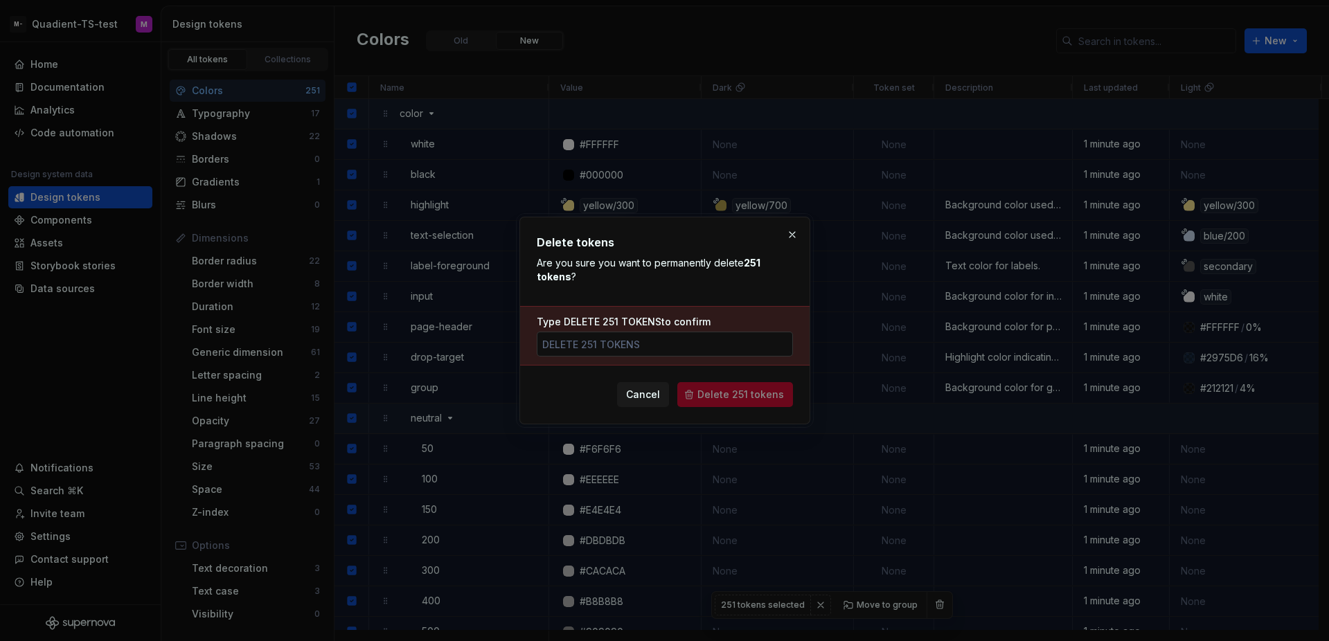
click at [750, 341] on input "Type DELETE 251 TOKENS to confirm" at bounding box center [665, 344] width 256 height 25
type input "delete 251 tokens"
click at [725, 405] on button "Delete 251 tokens" at bounding box center [735, 394] width 116 height 25
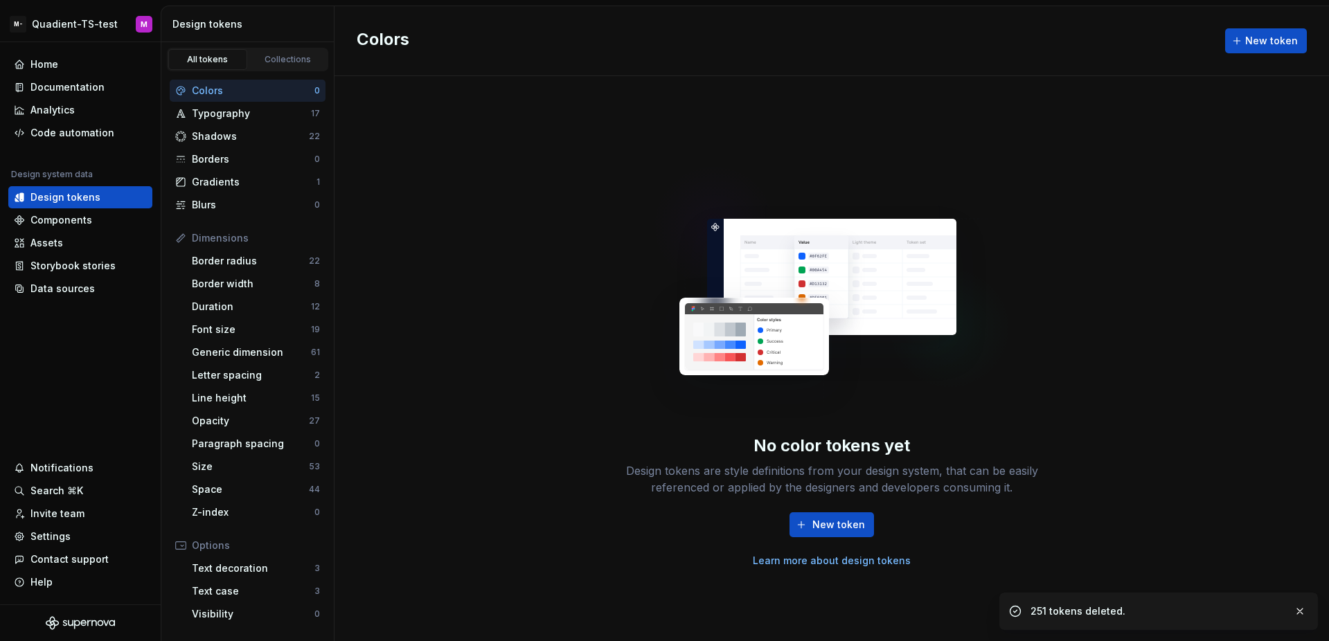
click at [613, 192] on div "No color tokens yet Design tokens are style definitions from your design system…" at bounding box center [831, 359] width 443 height 418
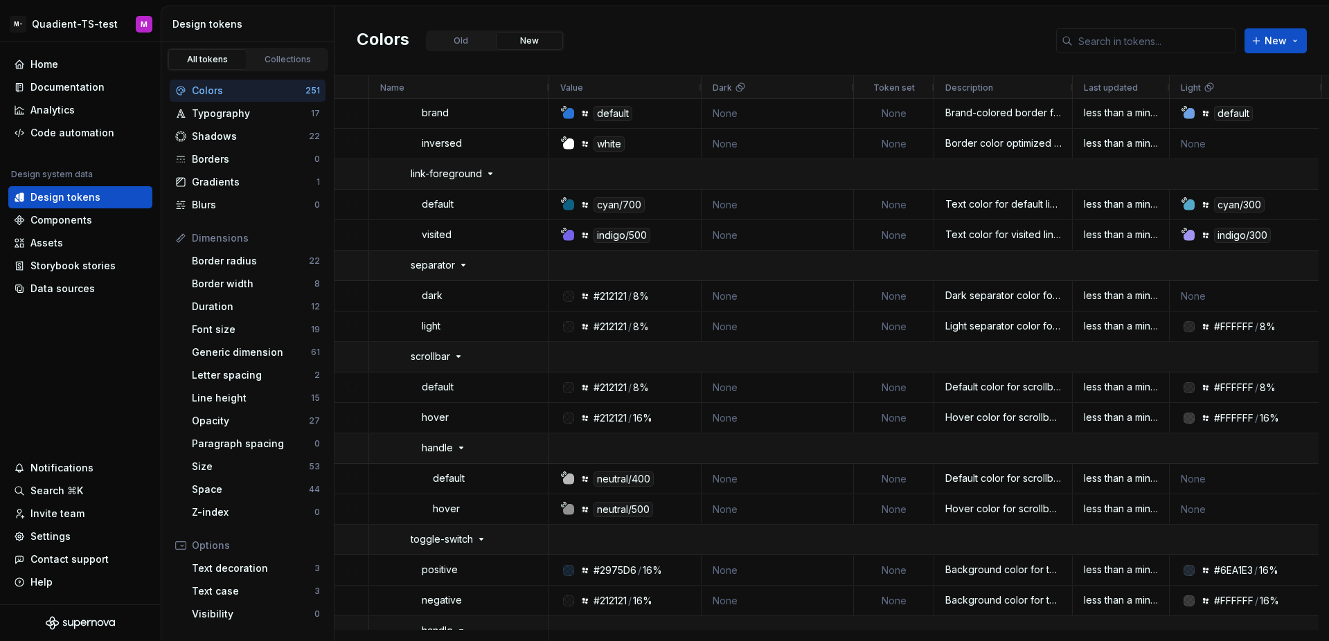
scroll to position [6992, 0]
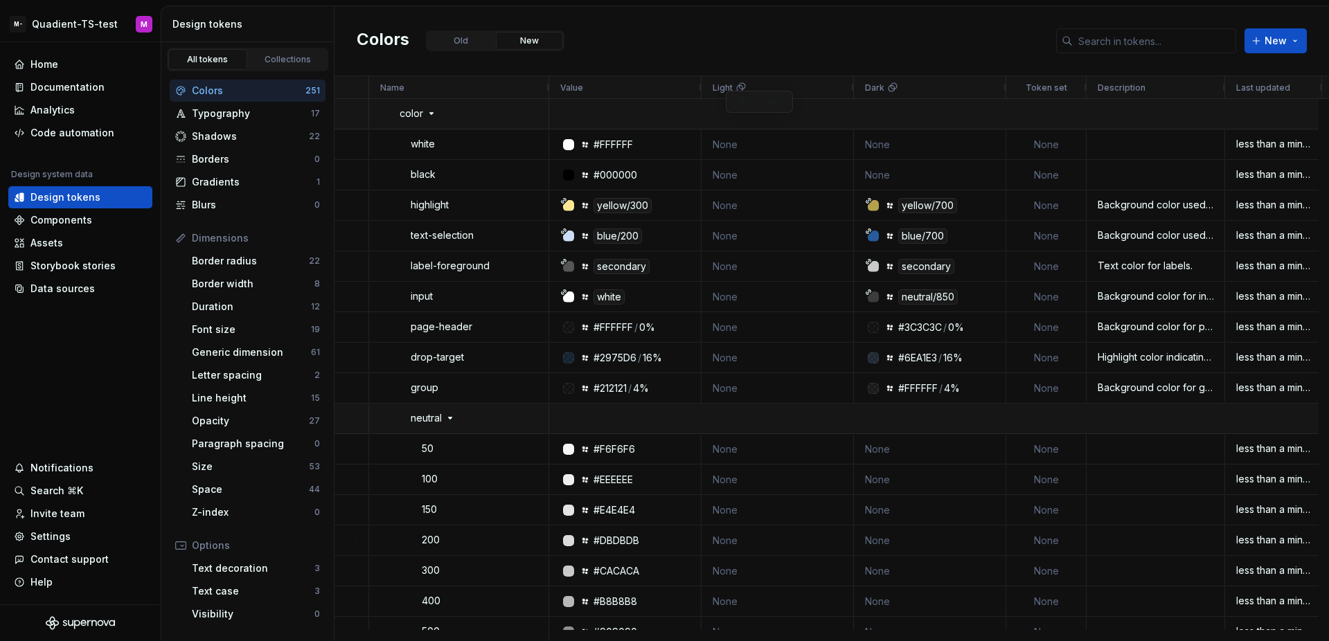
drag, startPoint x: 1235, startPoint y: 85, endPoint x: 733, endPoint y: 91, distance: 502.2
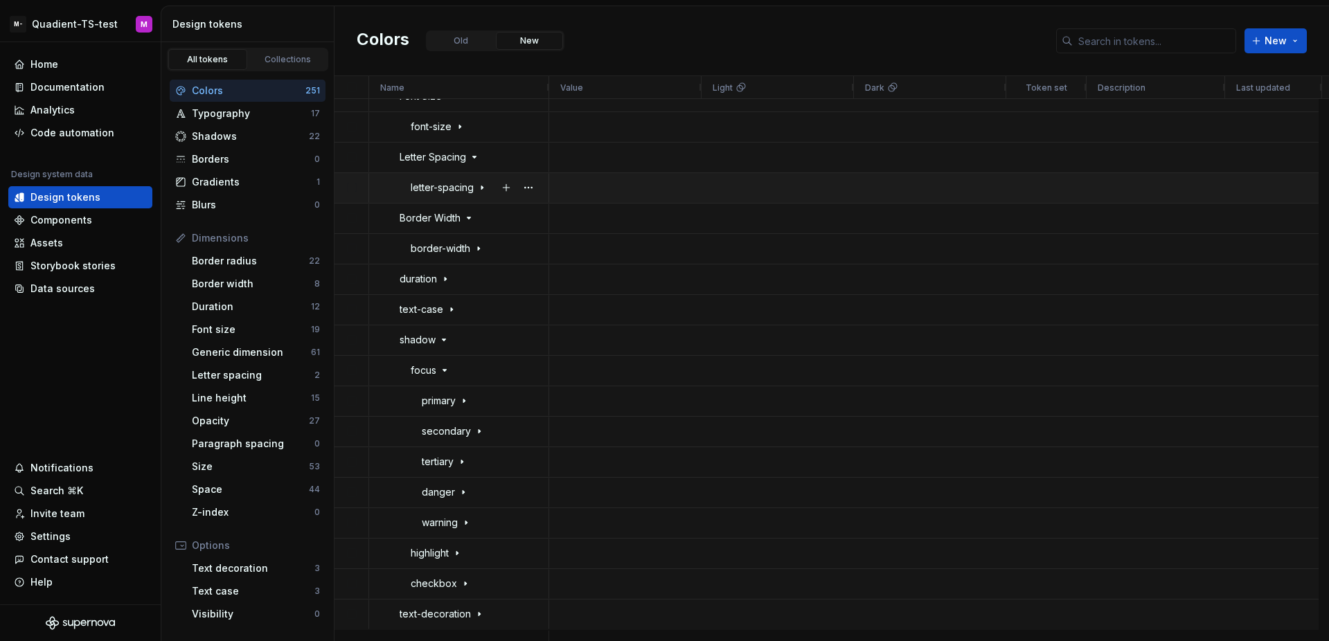
scroll to position [9252, 0]
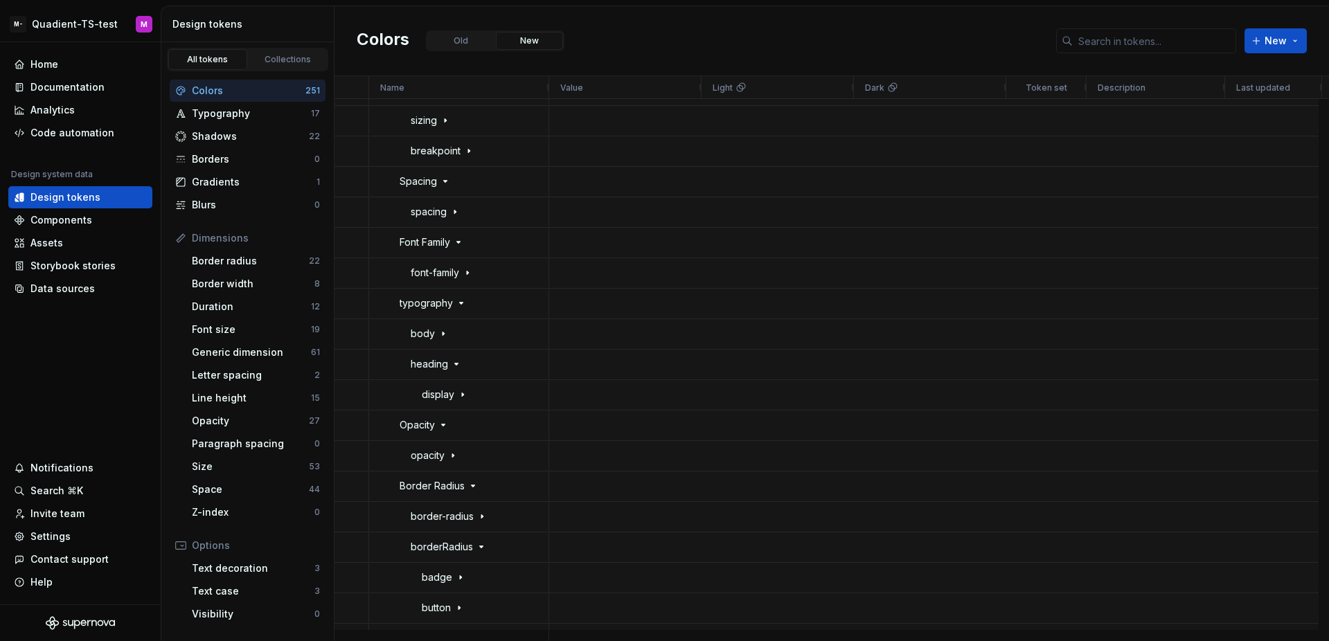
scroll to position [9063, 0]
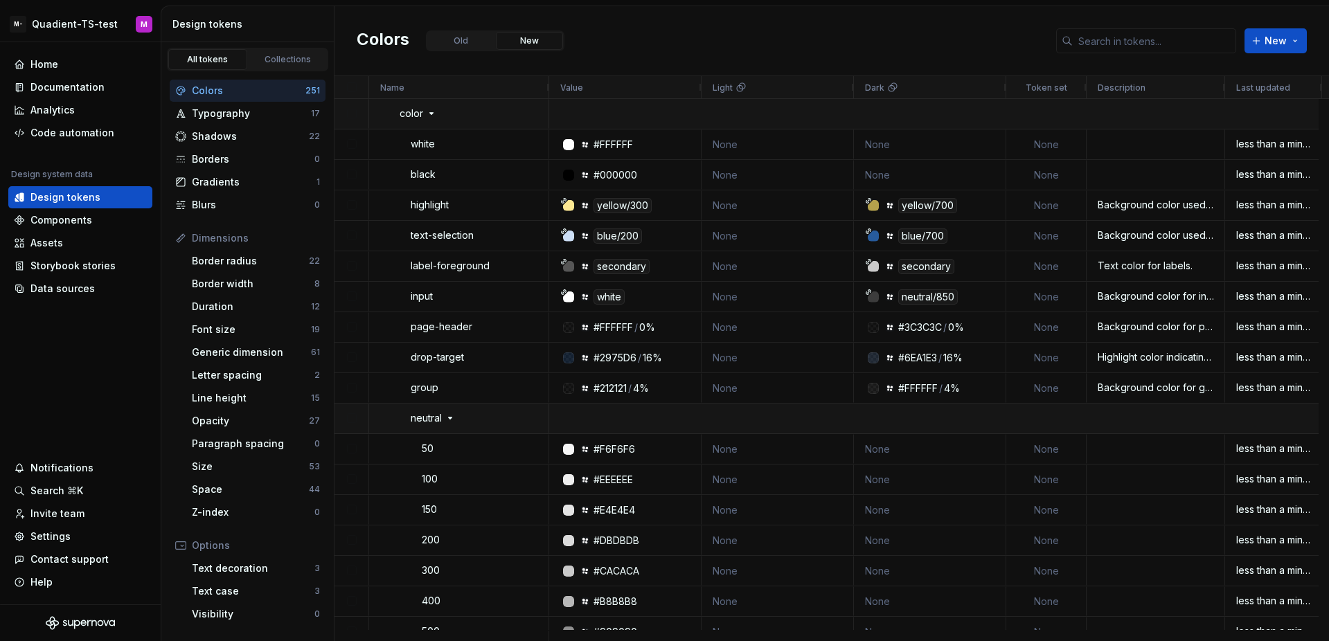
click at [790, 35] on div "Colors Old New New" at bounding box center [832, 41] width 995 height 70
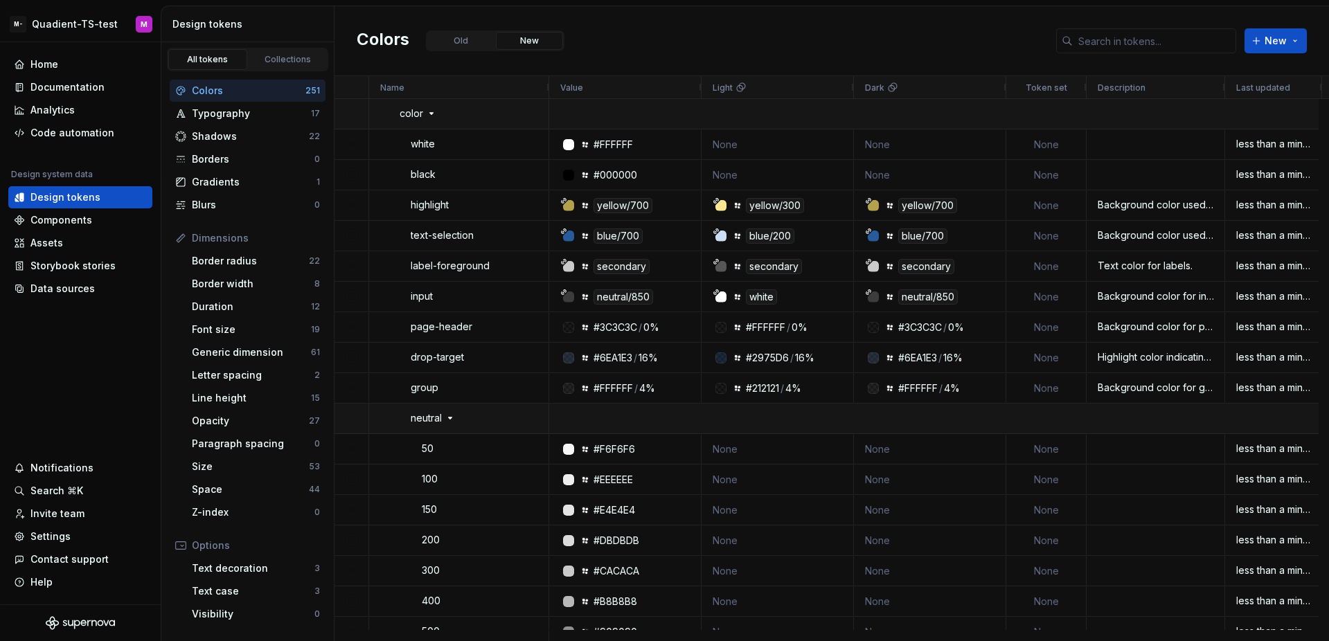
click at [805, 44] on div "Colors Old New New" at bounding box center [832, 41] width 995 height 70
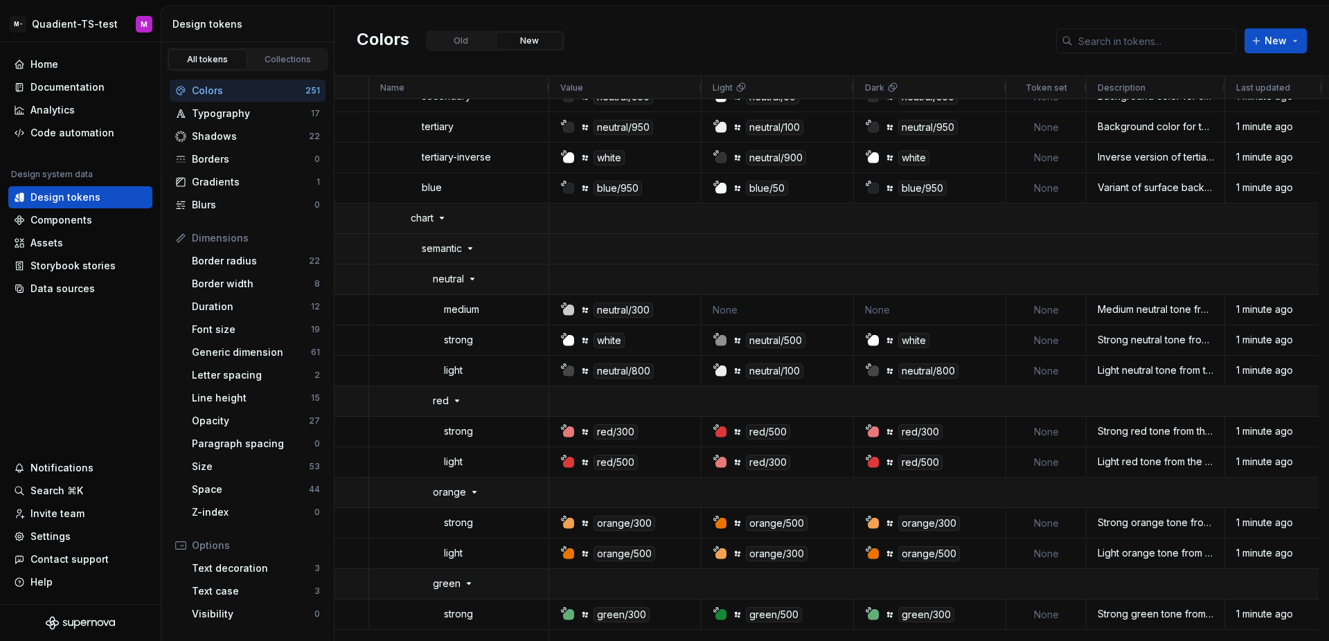
scroll to position [6134, 0]
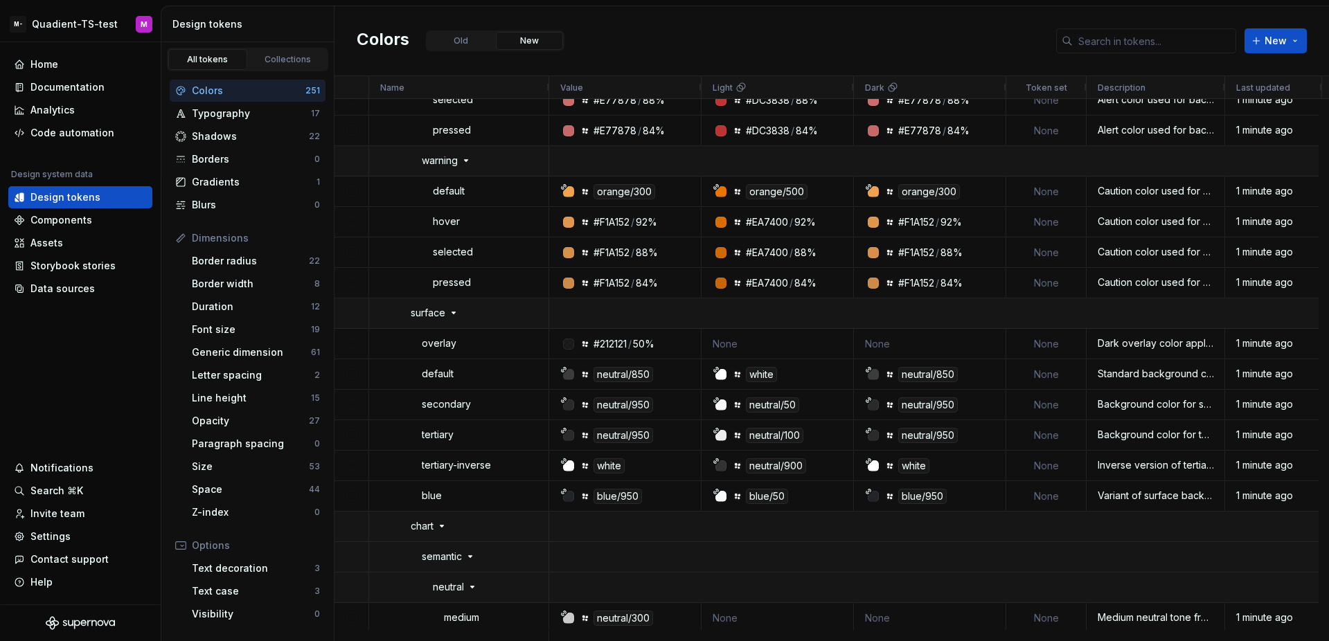
scroll to position [6041, 0]
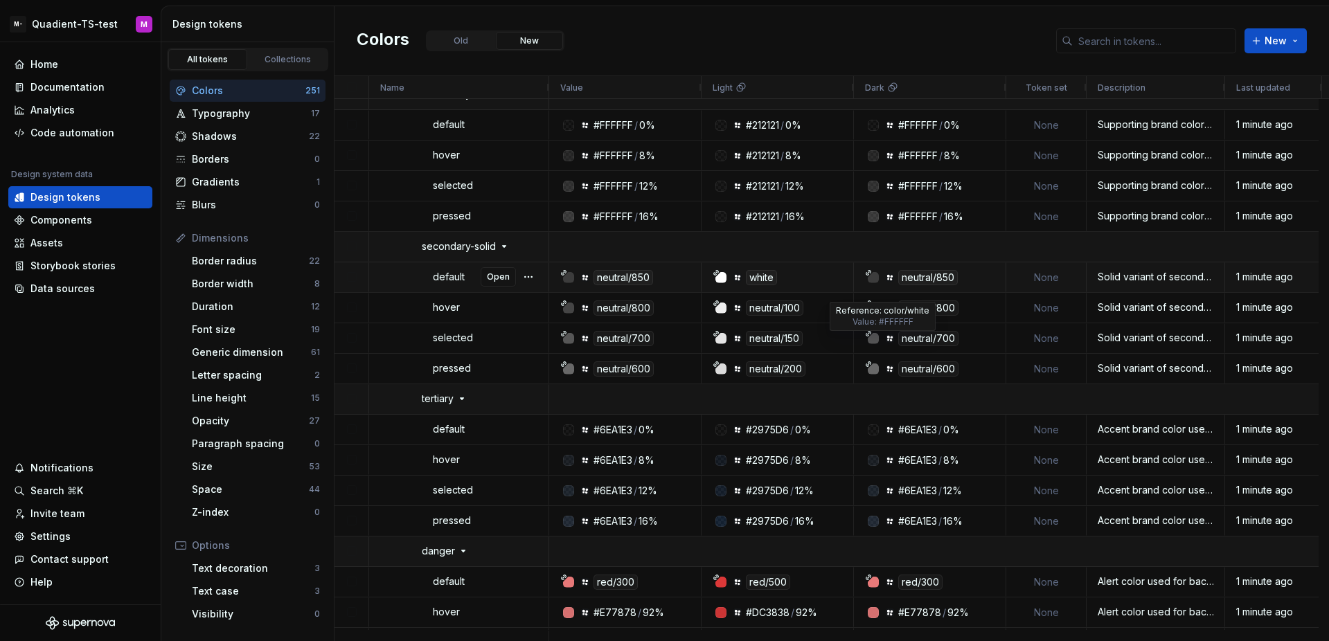
scroll to position [5274, 0]
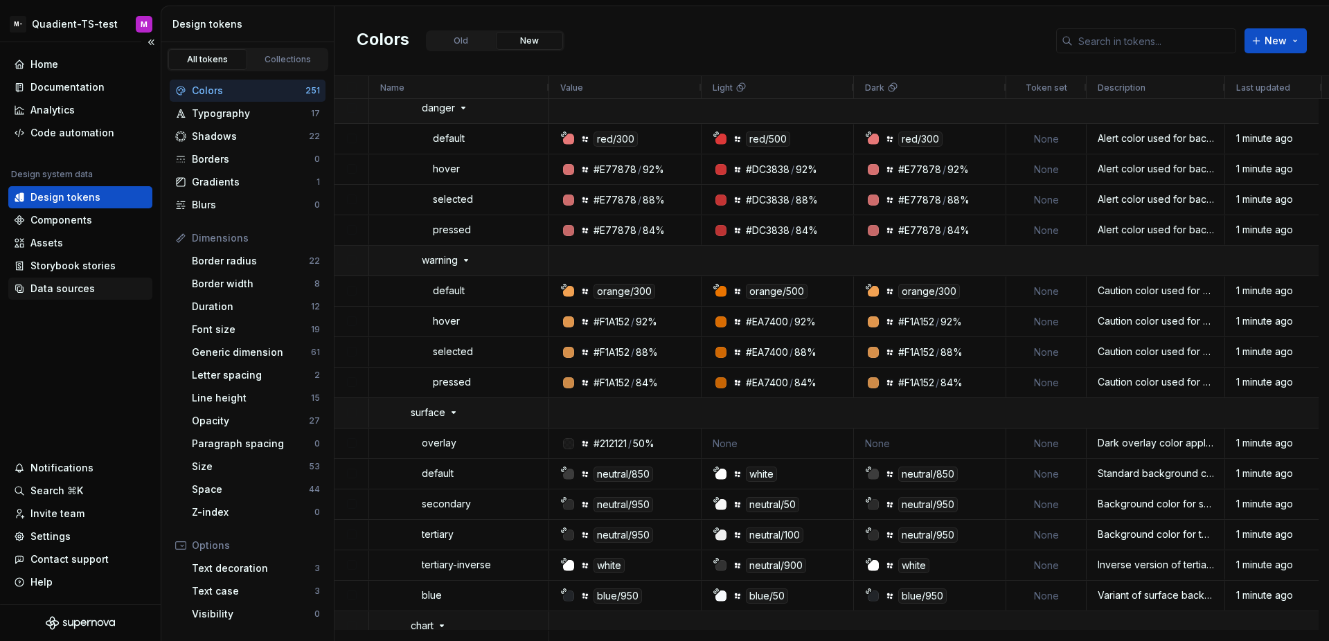
click at [100, 296] on div "Data sources" at bounding box center [80, 289] width 144 height 22
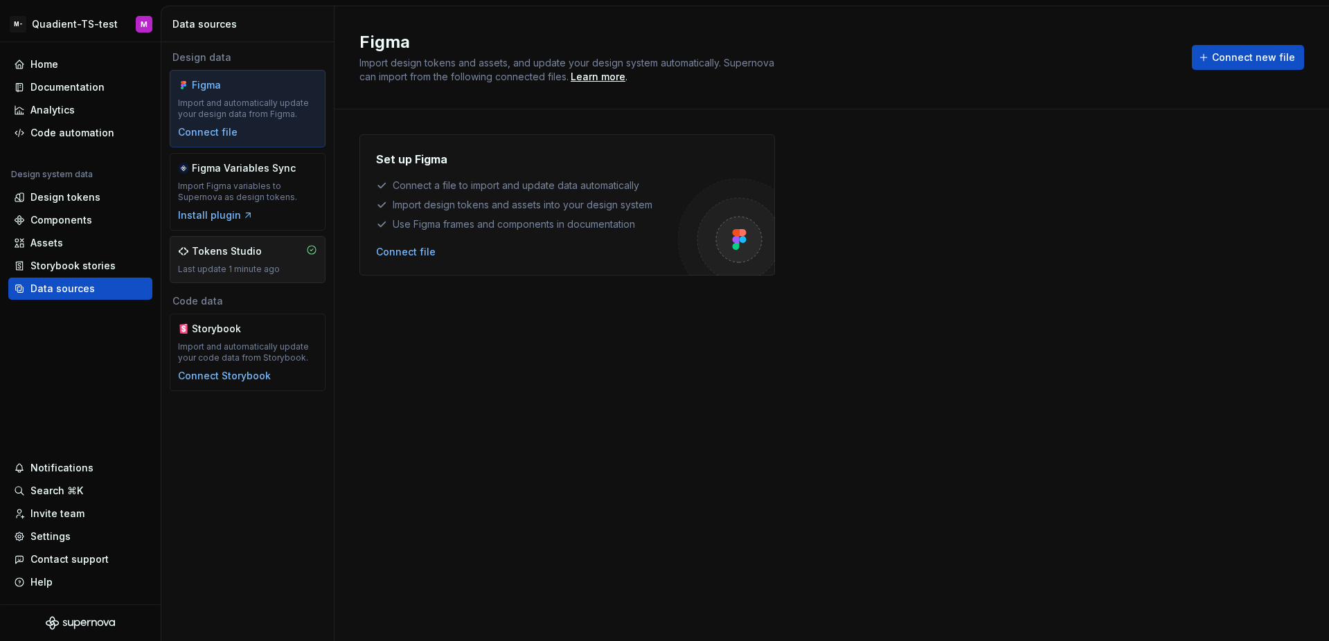
click at [262, 256] on div "Tokens Studio" at bounding box center [247, 251] width 139 height 14
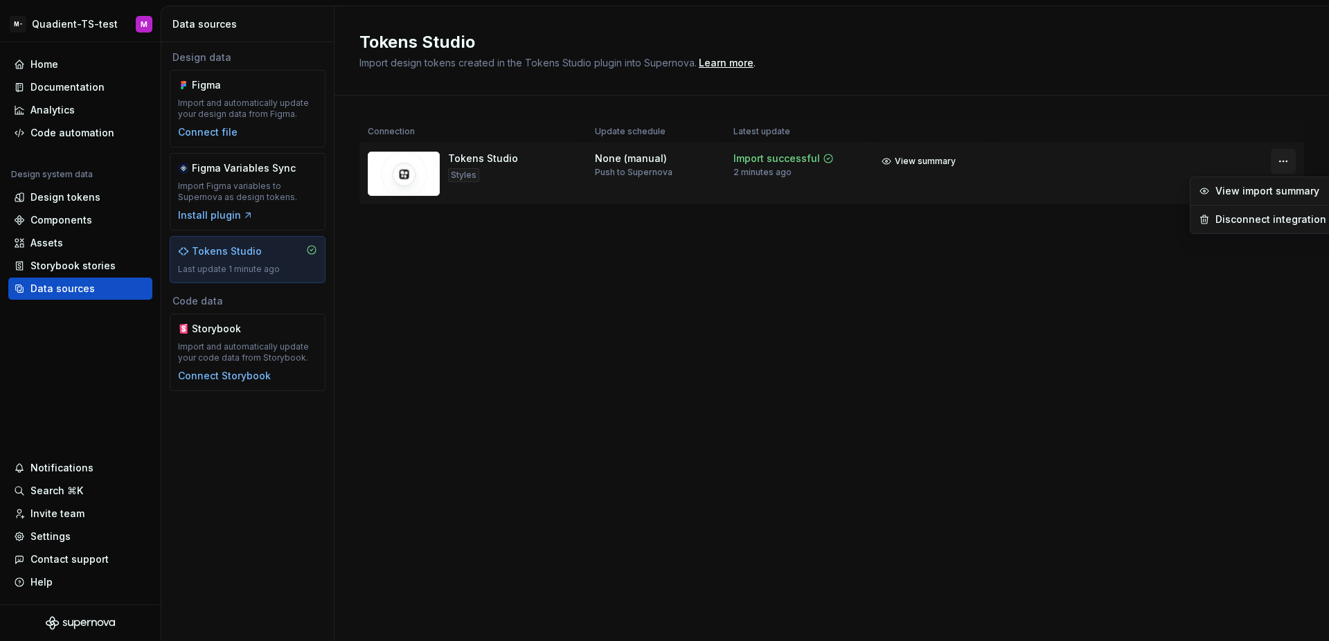
click at [1285, 166] on html "M- Quadient-TS-test M Home Documentation Analytics Code automation Design syste…" at bounding box center [664, 320] width 1329 height 641
click at [1273, 219] on div "Disconnect integration" at bounding box center [1270, 220] width 111 height 14
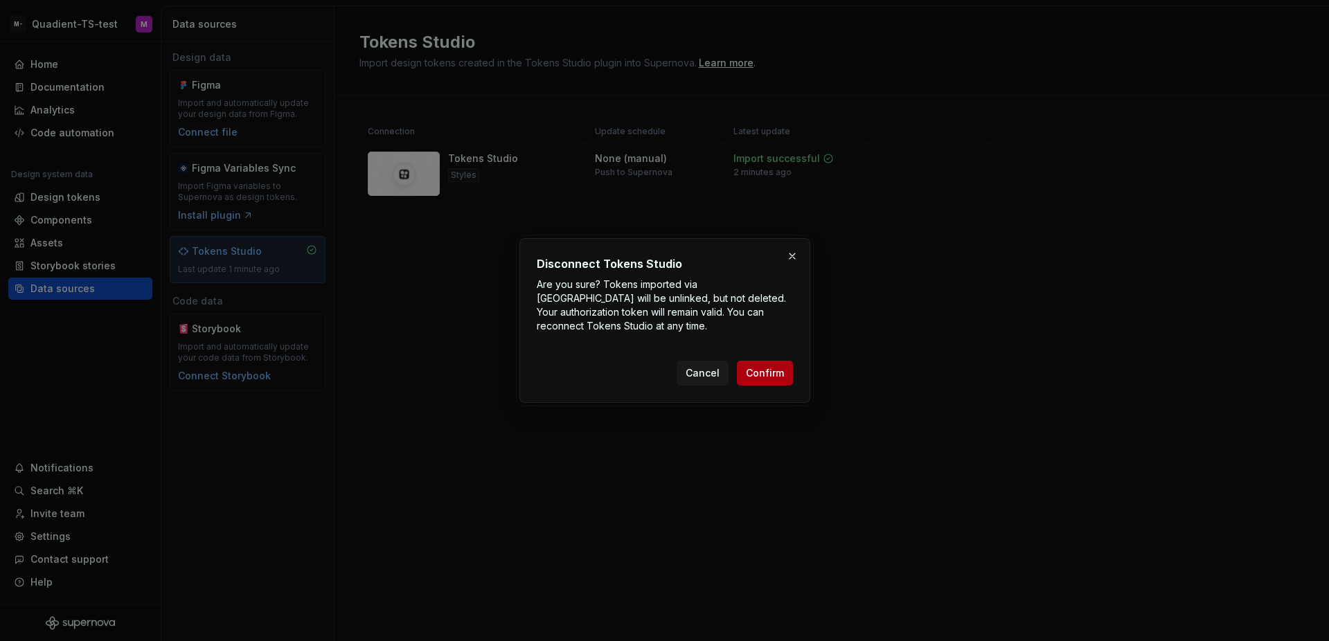
click at [787, 364] on button "Confirm" at bounding box center [765, 373] width 56 height 25
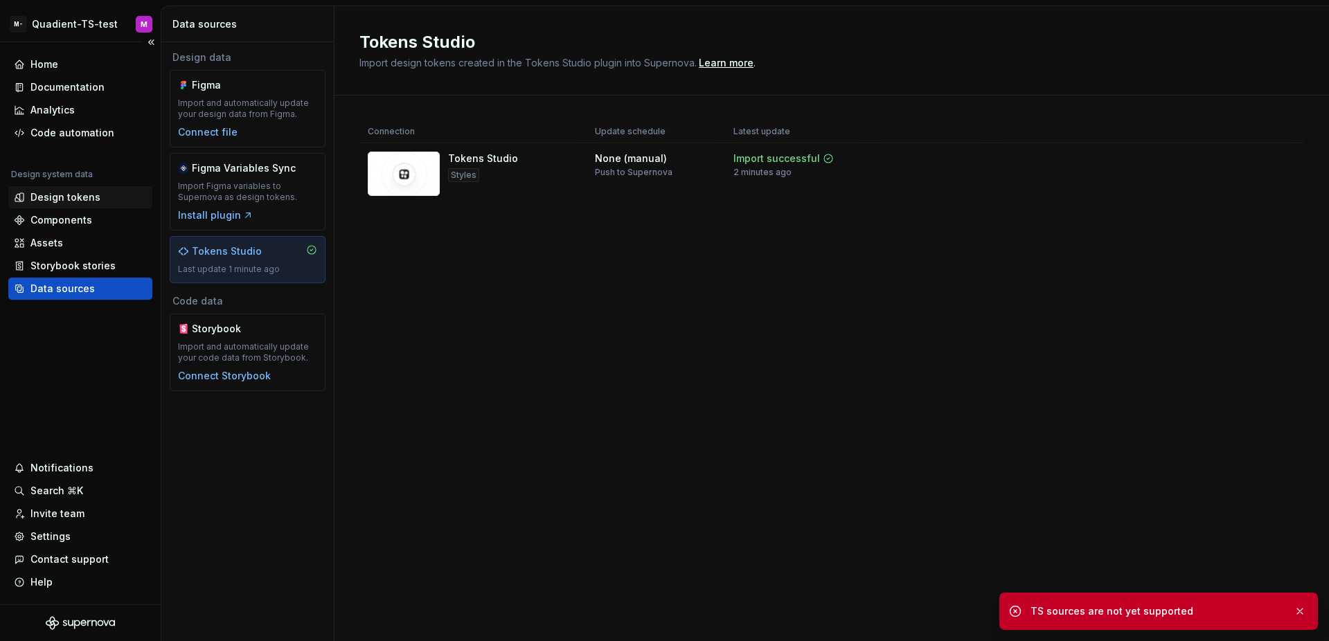
click at [114, 197] on div "Design tokens" at bounding box center [80, 197] width 133 height 14
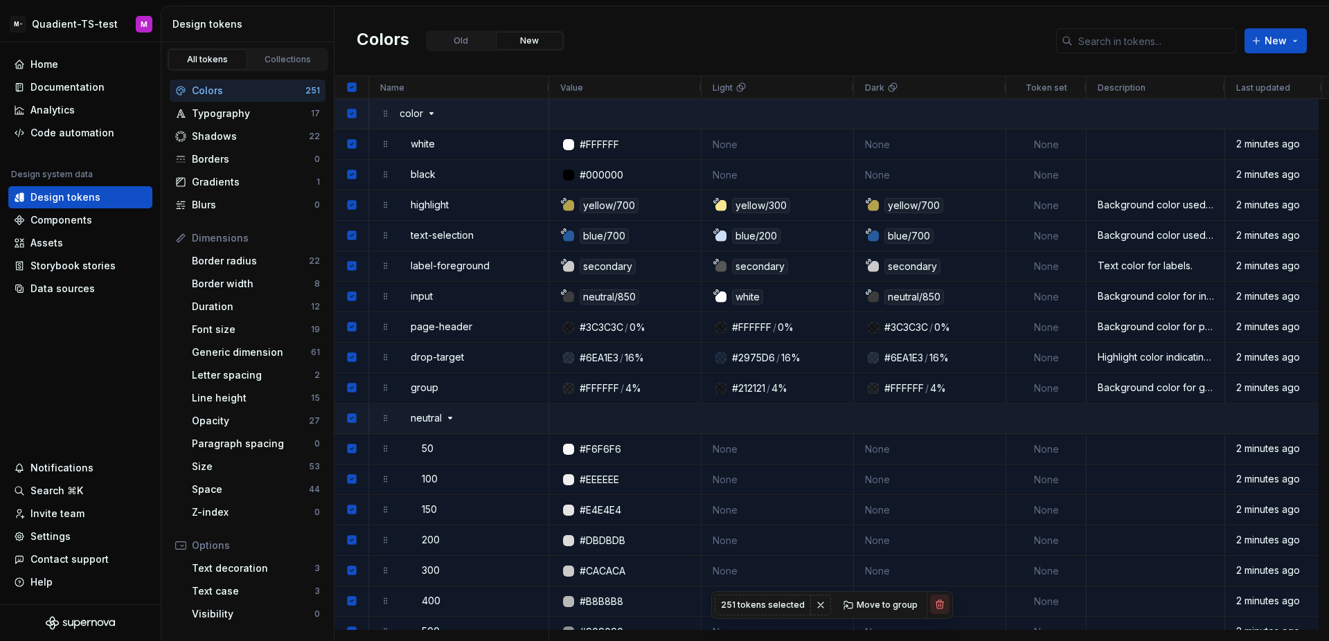
click at [942, 595] on span at bounding box center [939, 604] width 19 height 19
click at [935, 605] on button "button" at bounding box center [939, 604] width 19 height 19
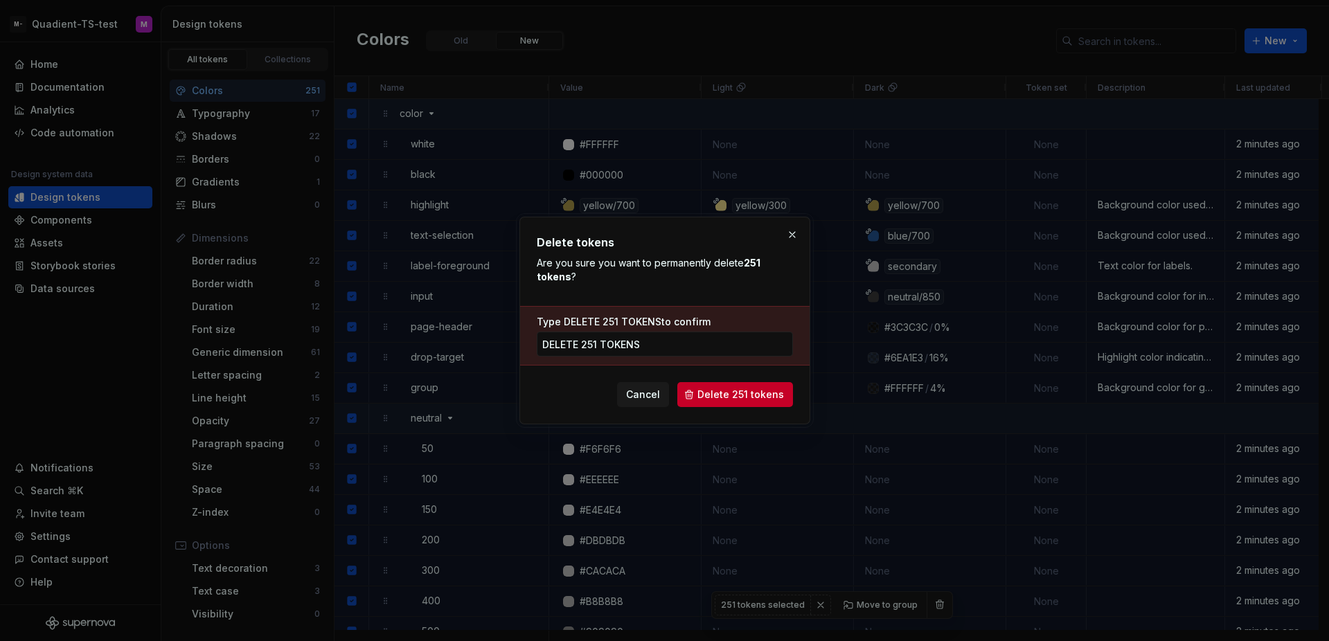
type input "delete 251 tokens"
click at [728, 393] on span "Delete 251 tokens" at bounding box center [740, 395] width 87 height 14
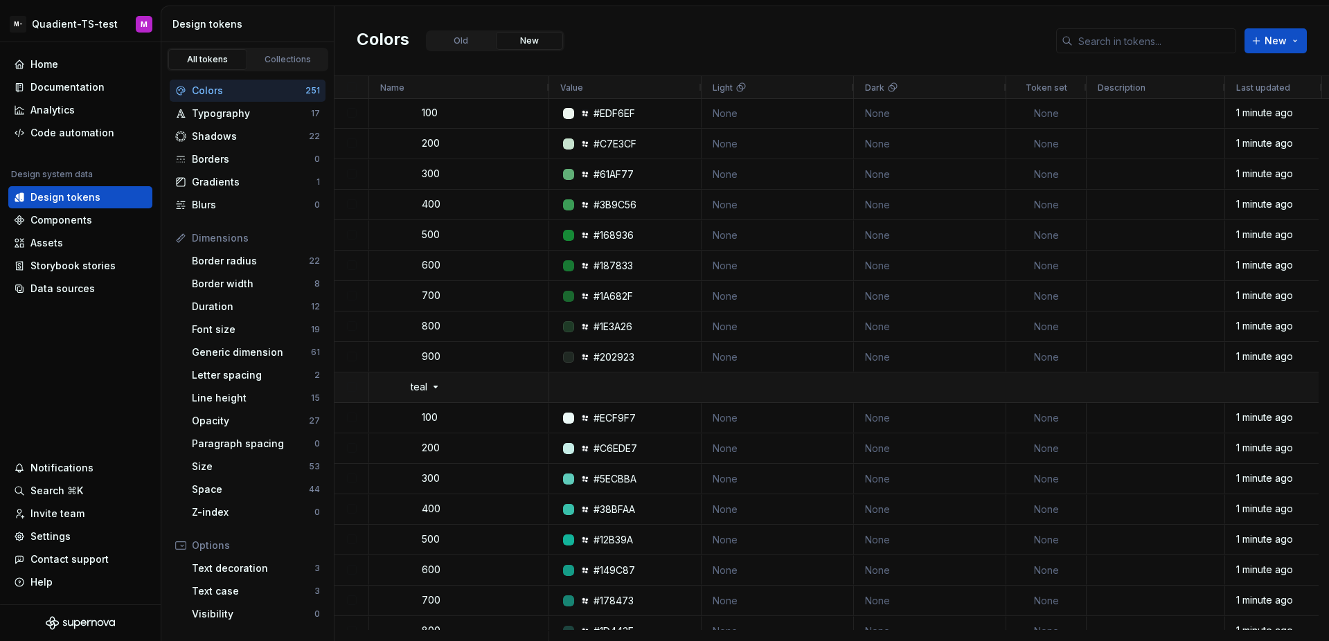
scroll to position [2867, 0]
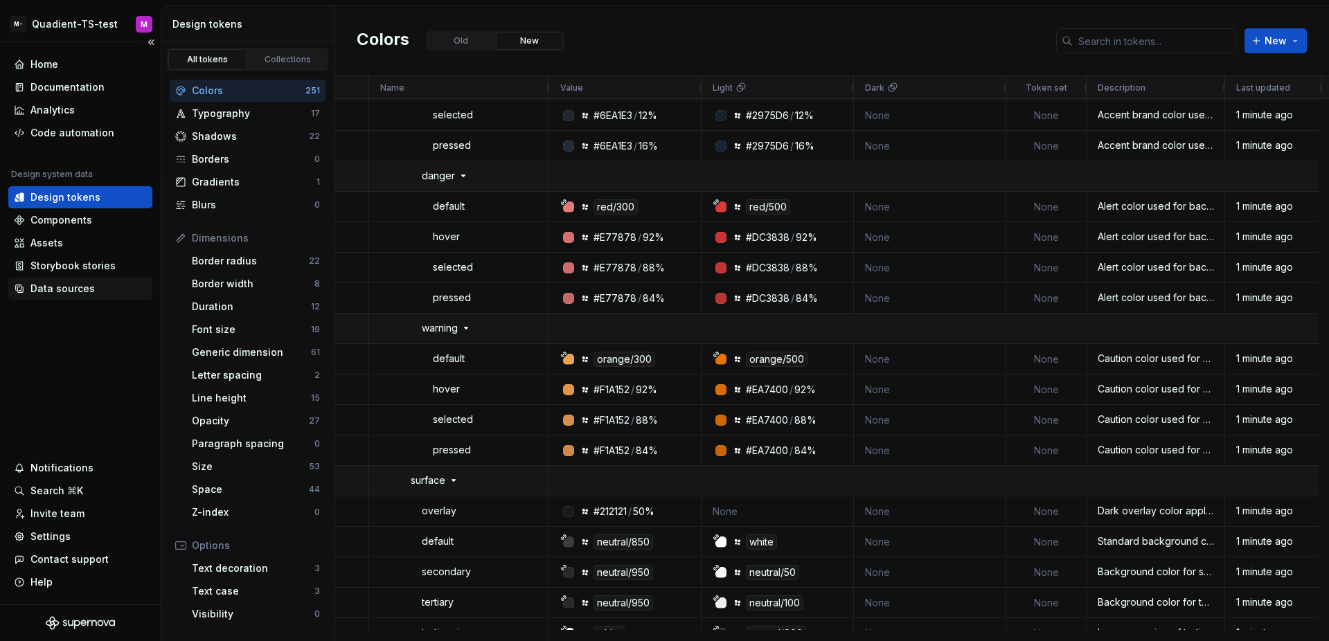
click at [83, 284] on div "Data sources" at bounding box center [62, 289] width 64 height 14
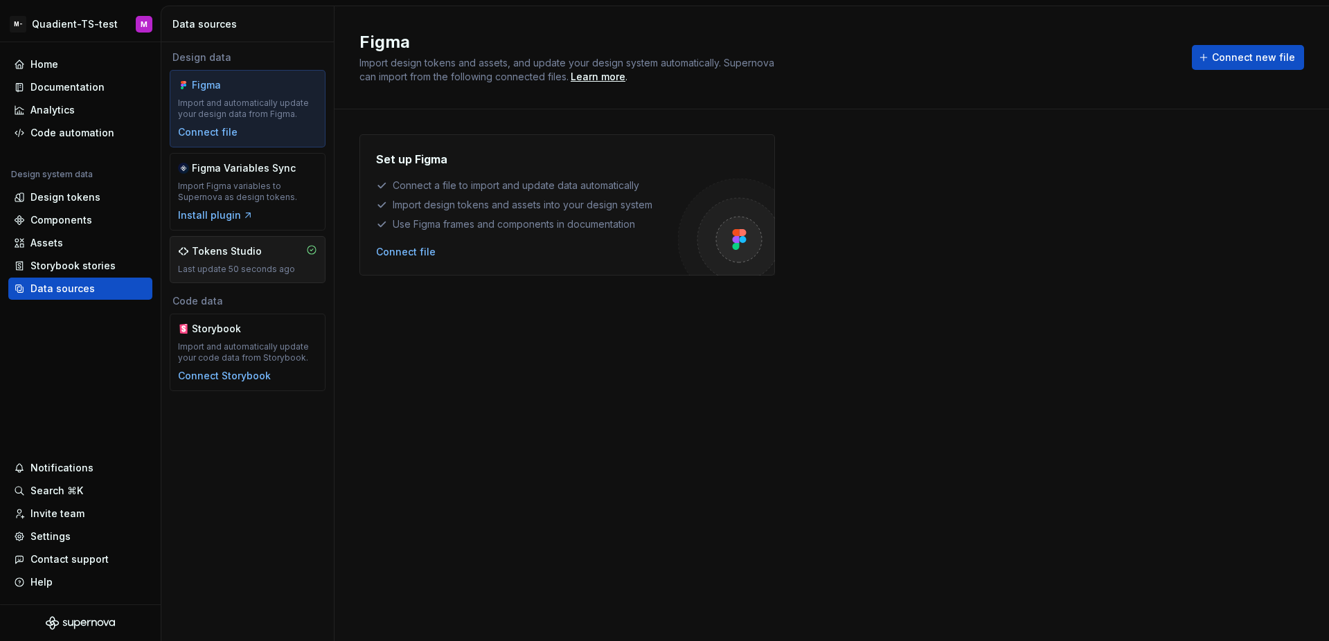
click at [259, 265] on div "Last update 50 seconds ago" at bounding box center [247, 269] width 139 height 11
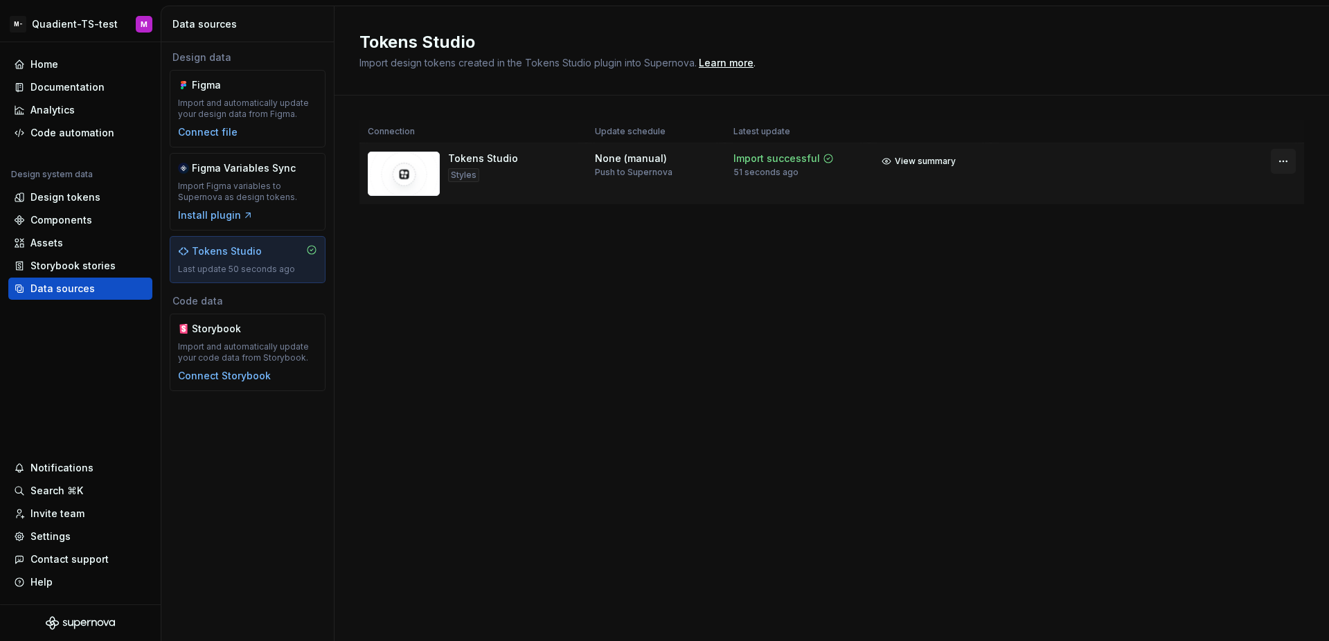
click at [1290, 157] on html "M- Quadient-TS-test M Home Documentation Analytics Code automation Design syste…" at bounding box center [664, 320] width 1329 height 641
click at [1241, 225] on div "Disconnect integration" at bounding box center [1270, 220] width 111 height 14
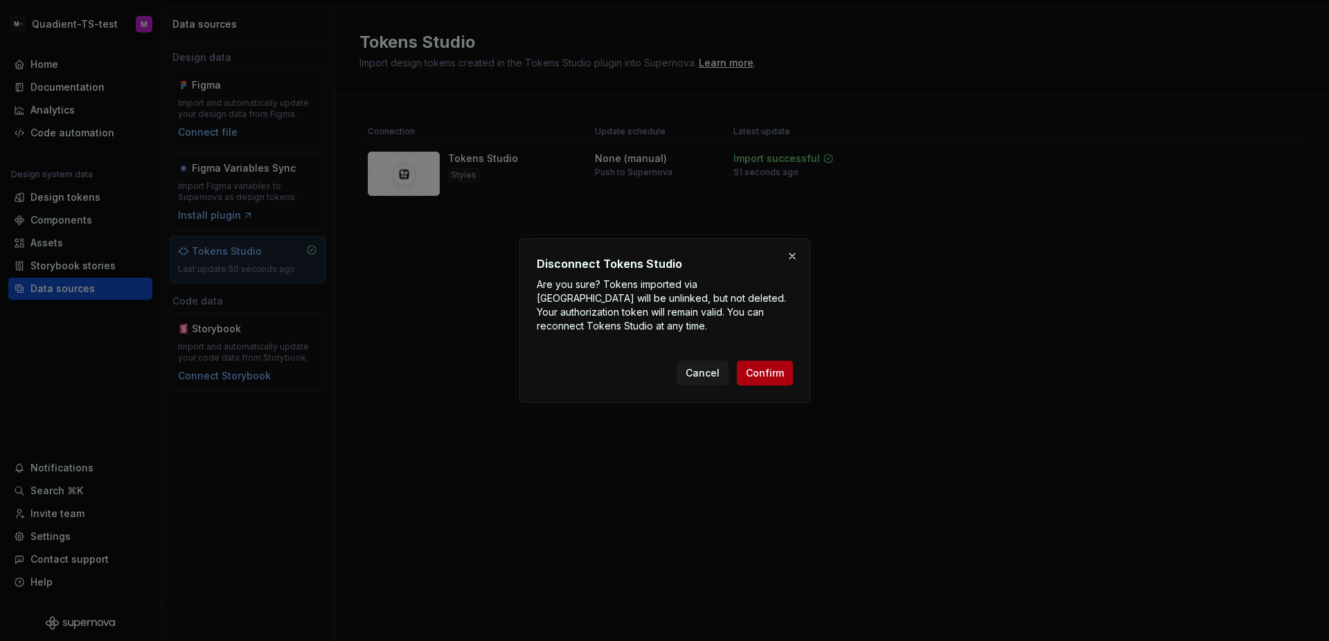
click at [767, 378] on span "Confirm" at bounding box center [765, 373] width 38 height 14
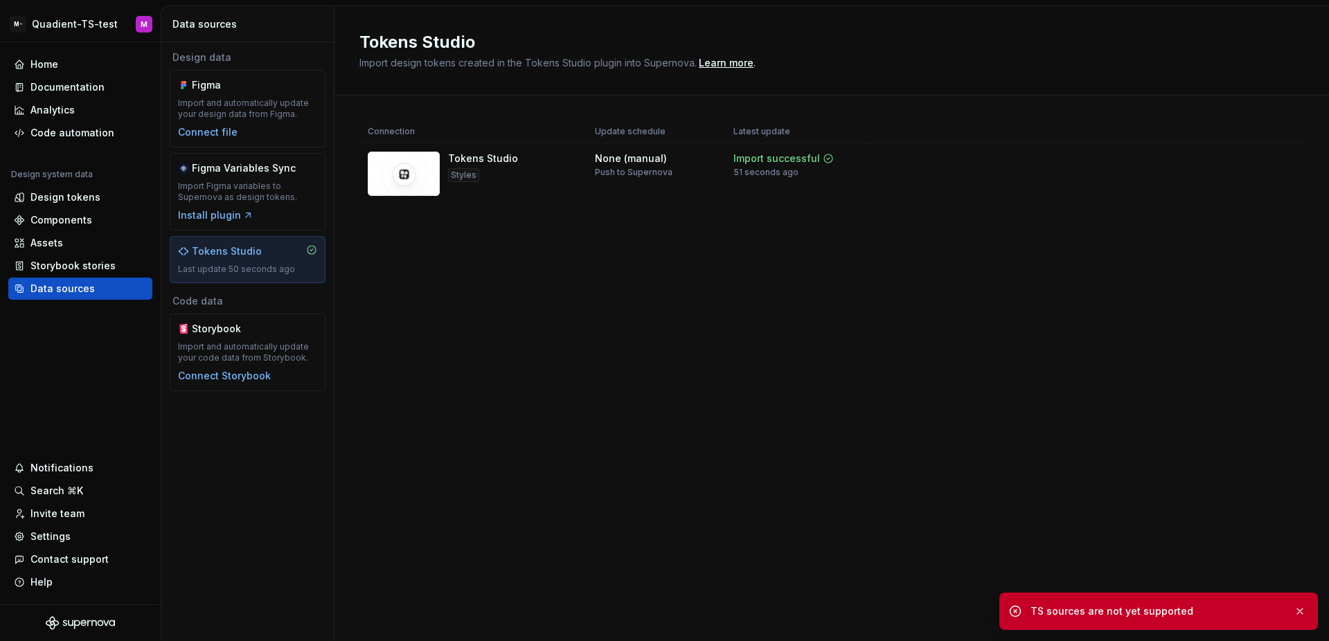
click at [69, 199] on div "Design tokens" at bounding box center [65, 197] width 70 height 14
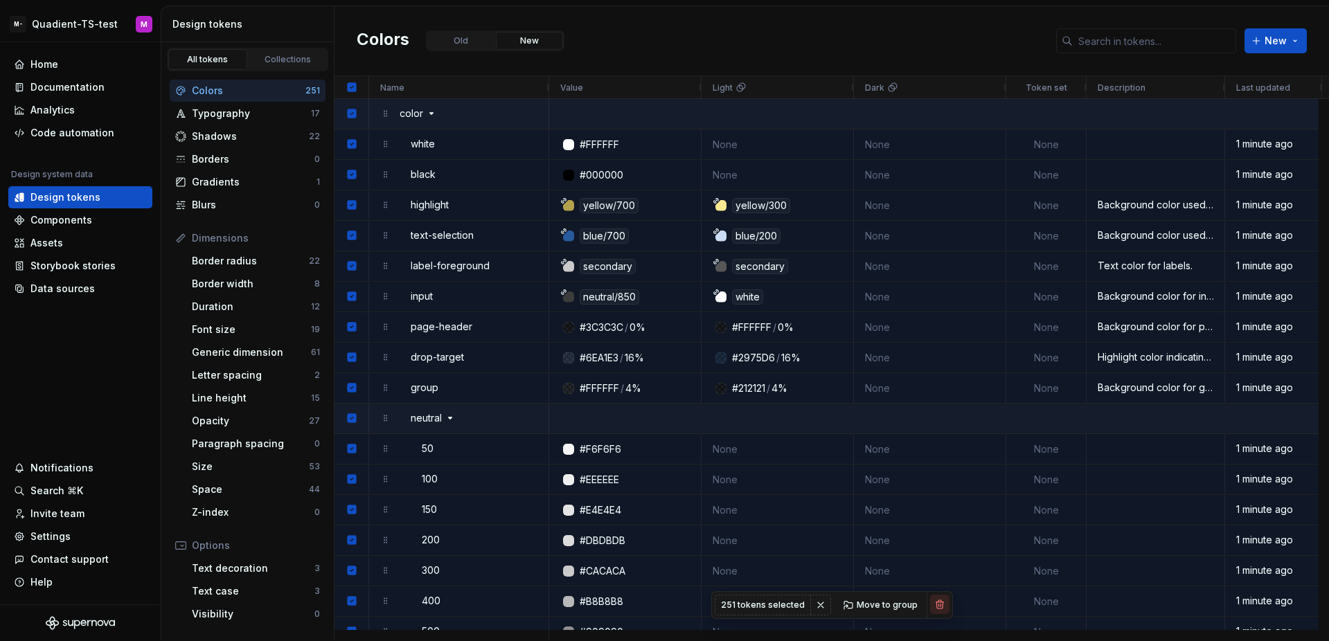
click at [934, 605] on button "button" at bounding box center [939, 604] width 19 height 19
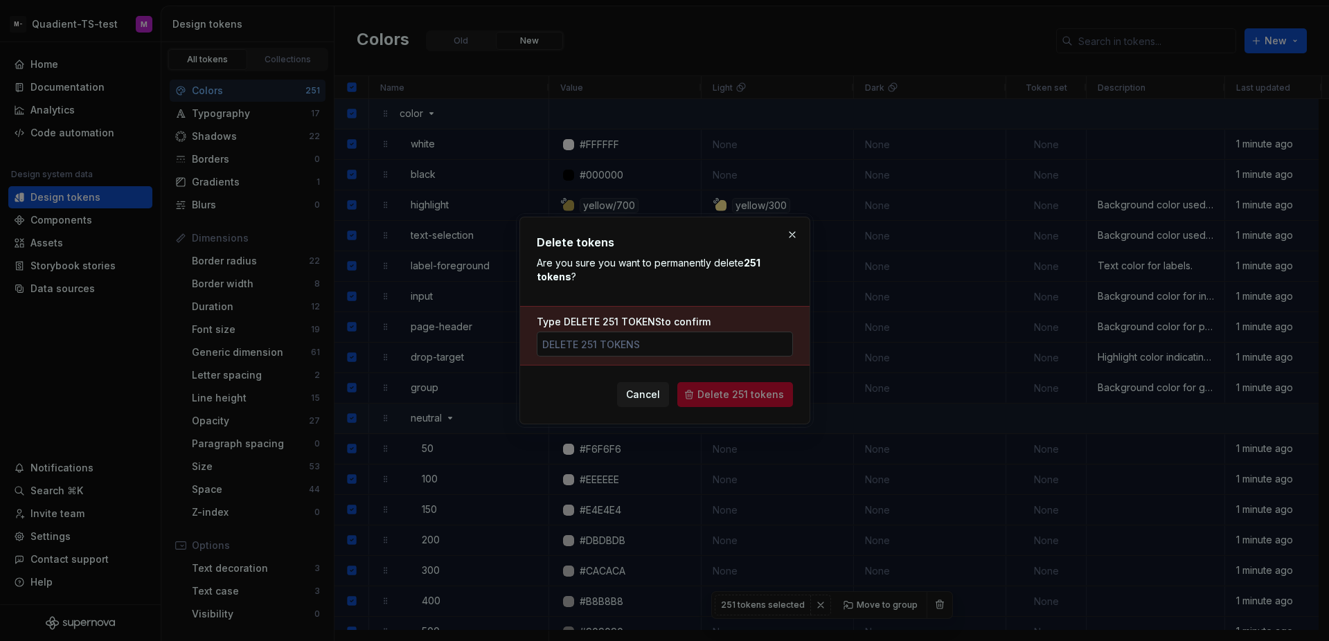
click at [698, 348] on input "Type DELETE 251 TOKENS to confirm" at bounding box center [665, 344] width 256 height 25
type input "delete 251 tokens"
click at [736, 405] on button "Delete 251 tokens" at bounding box center [735, 394] width 116 height 25
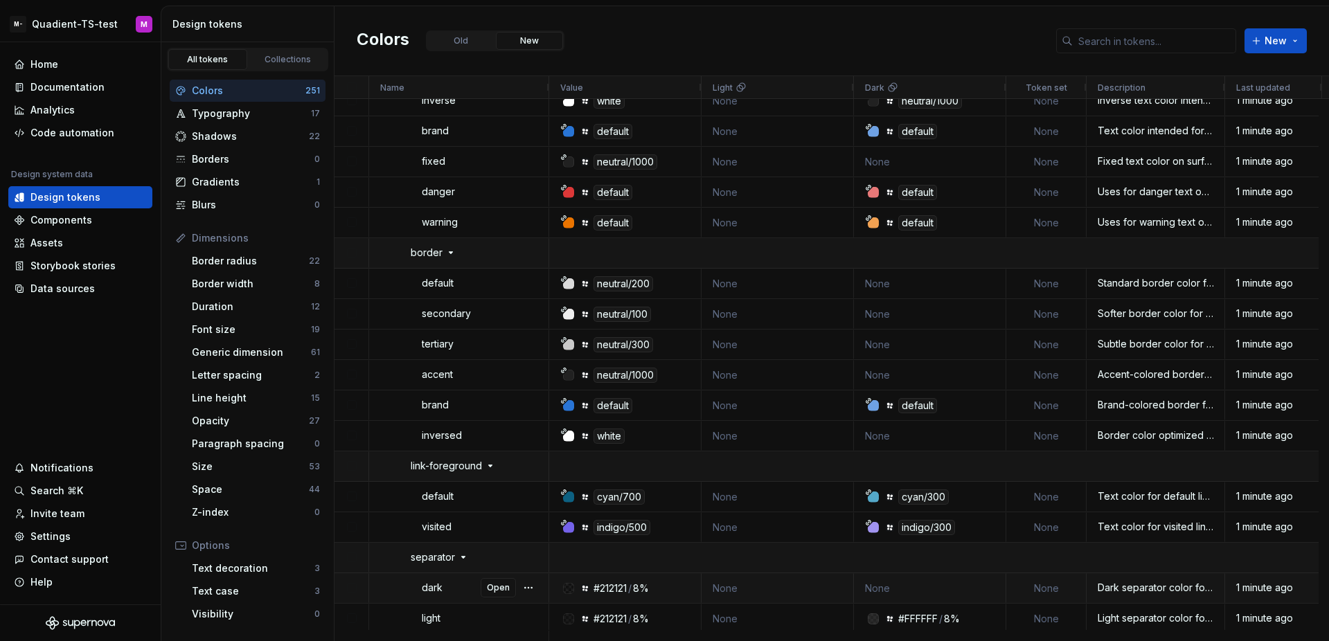
scroll to position [7073, 0]
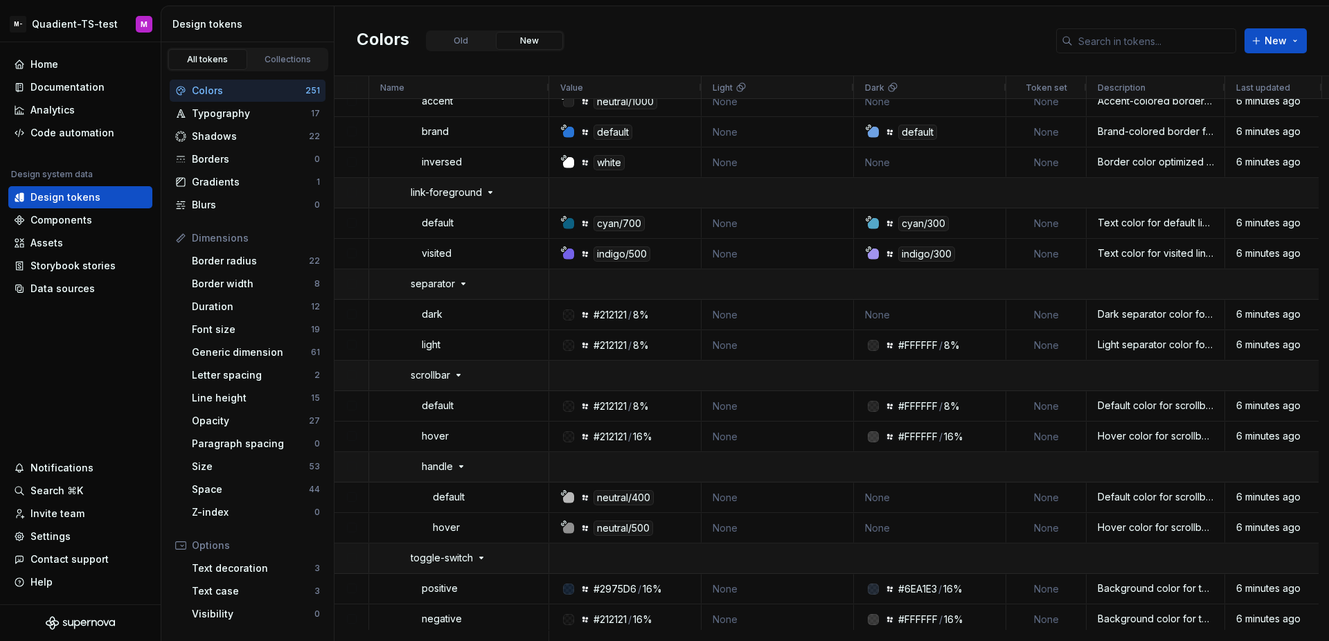
scroll to position [6564, 0]
